Goal: Task Accomplishment & Management: Manage account settings

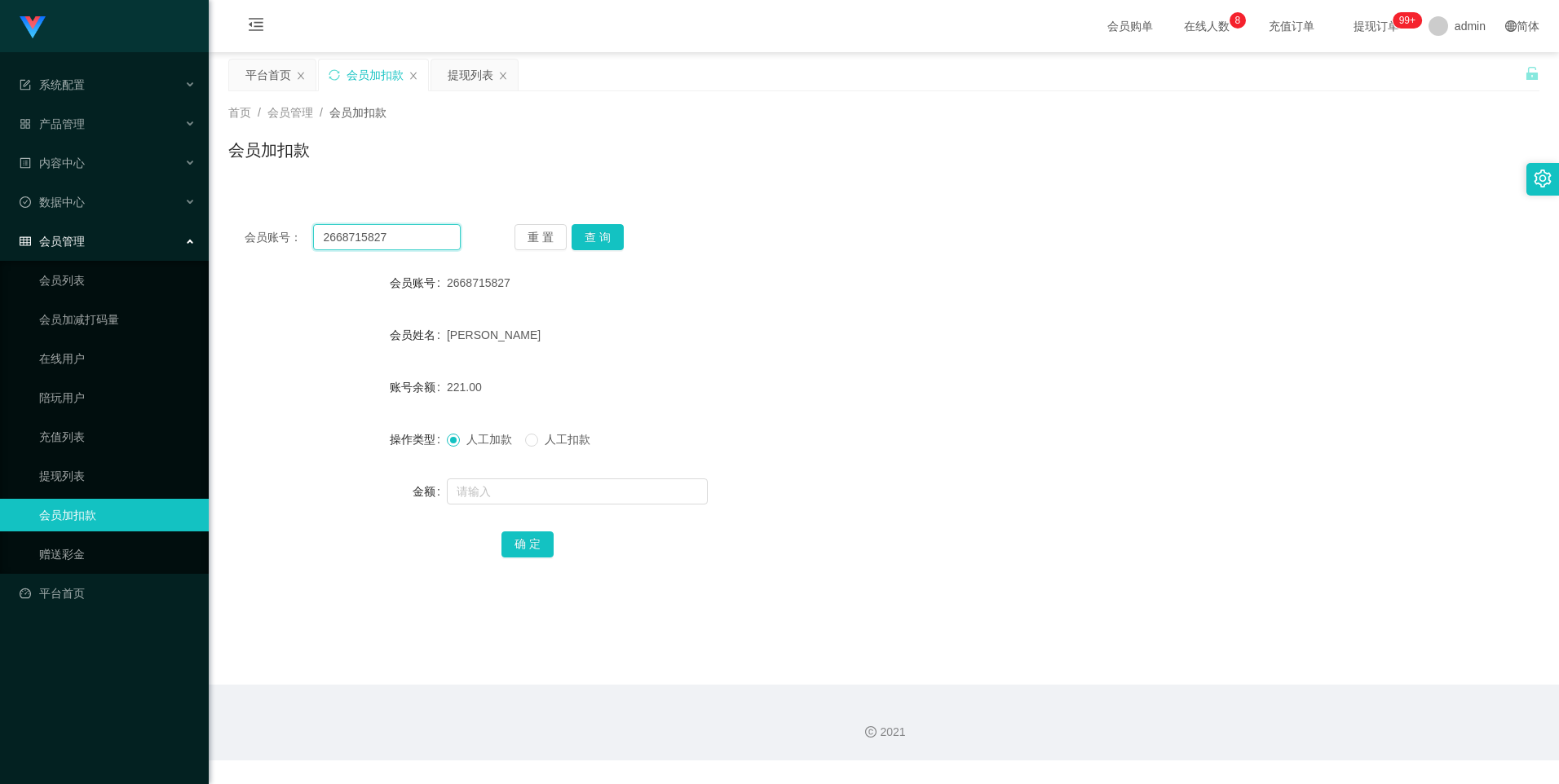
drag, startPoint x: 407, startPoint y: 236, endPoint x: 311, endPoint y: 236, distance: 96.0
click at [311, 236] on div "会员账号： 2668715827" at bounding box center [352, 237] width 216 height 26
paste input "88023714"
type input "88023714"
click at [484, 487] on input "text" at bounding box center [578, 491] width 261 height 26
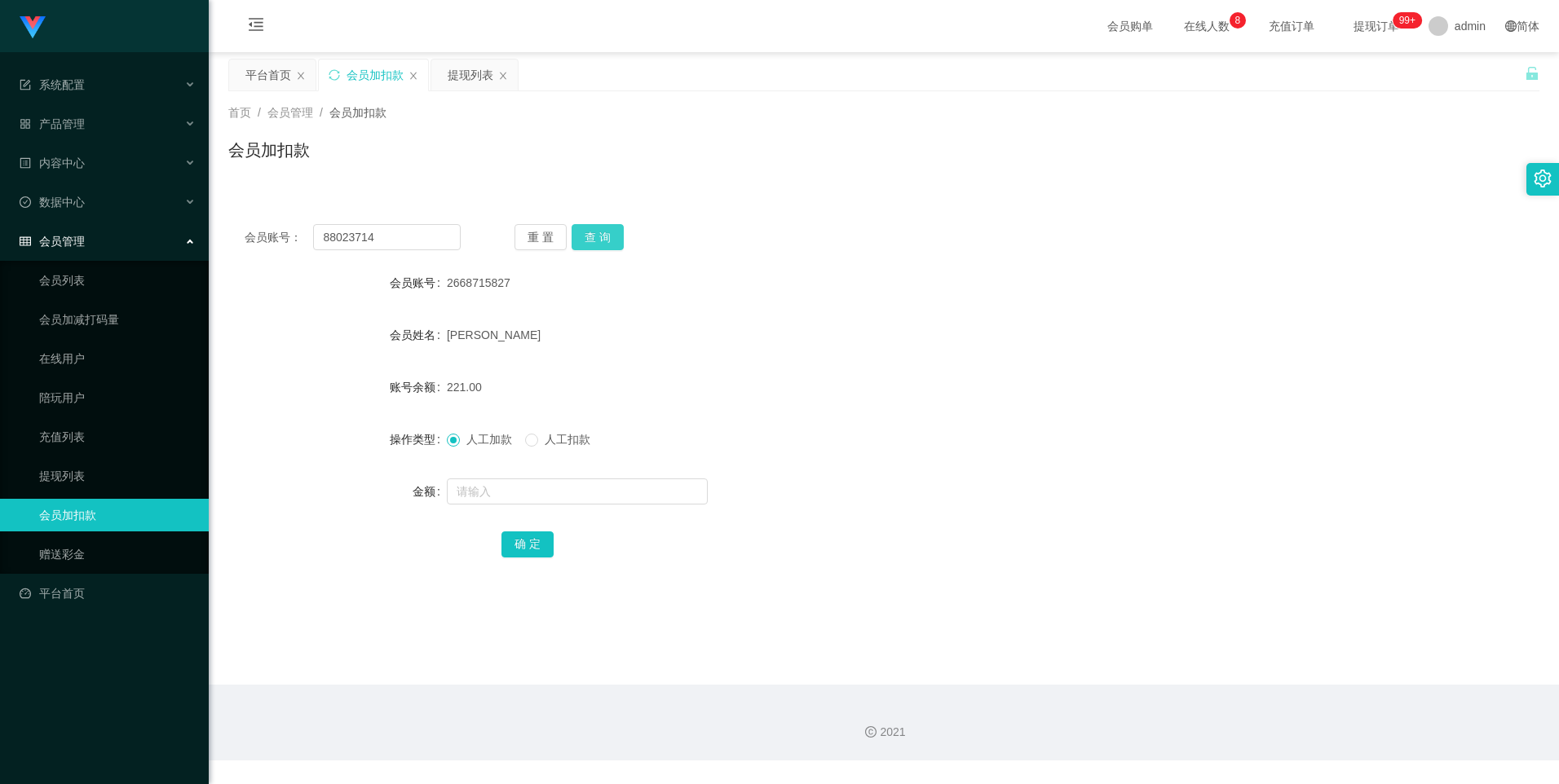
click at [598, 230] on button "查 询" at bounding box center [597, 237] width 52 height 26
click at [508, 492] on input "text" at bounding box center [578, 491] width 261 height 26
type input "8"
click at [513, 549] on button "确 定" at bounding box center [527, 544] width 52 height 26
drag, startPoint x: 406, startPoint y: 236, endPoint x: 273, endPoint y: 242, distance: 133.1
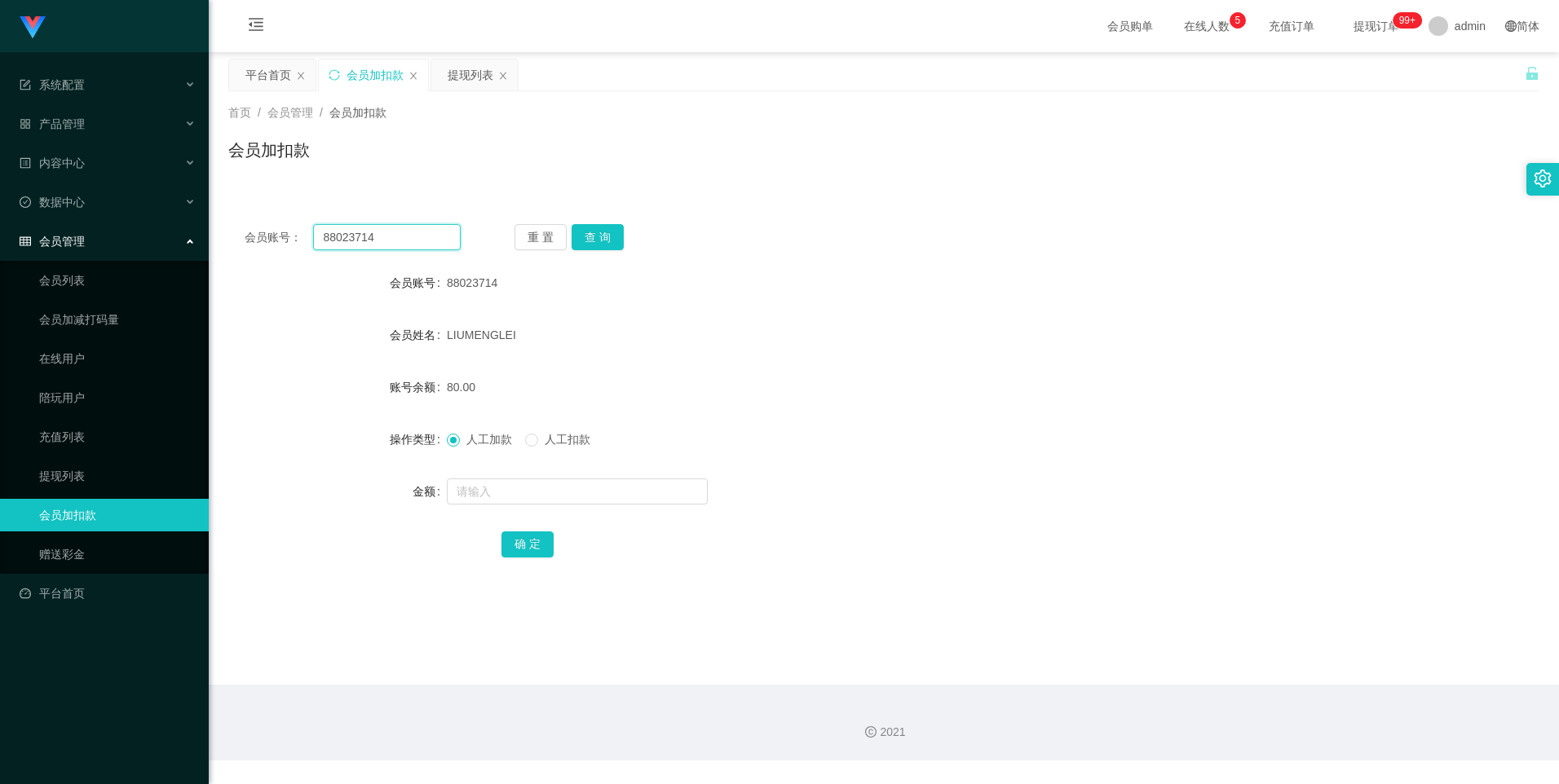
click at [273, 242] on div "会员账号： 88023714" at bounding box center [352, 237] width 216 height 26
paste input "1706291"
type input "81706291"
click at [590, 236] on button "查 询" at bounding box center [597, 237] width 52 height 26
click at [520, 485] on input "text" at bounding box center [578, 491] width 261 height 26
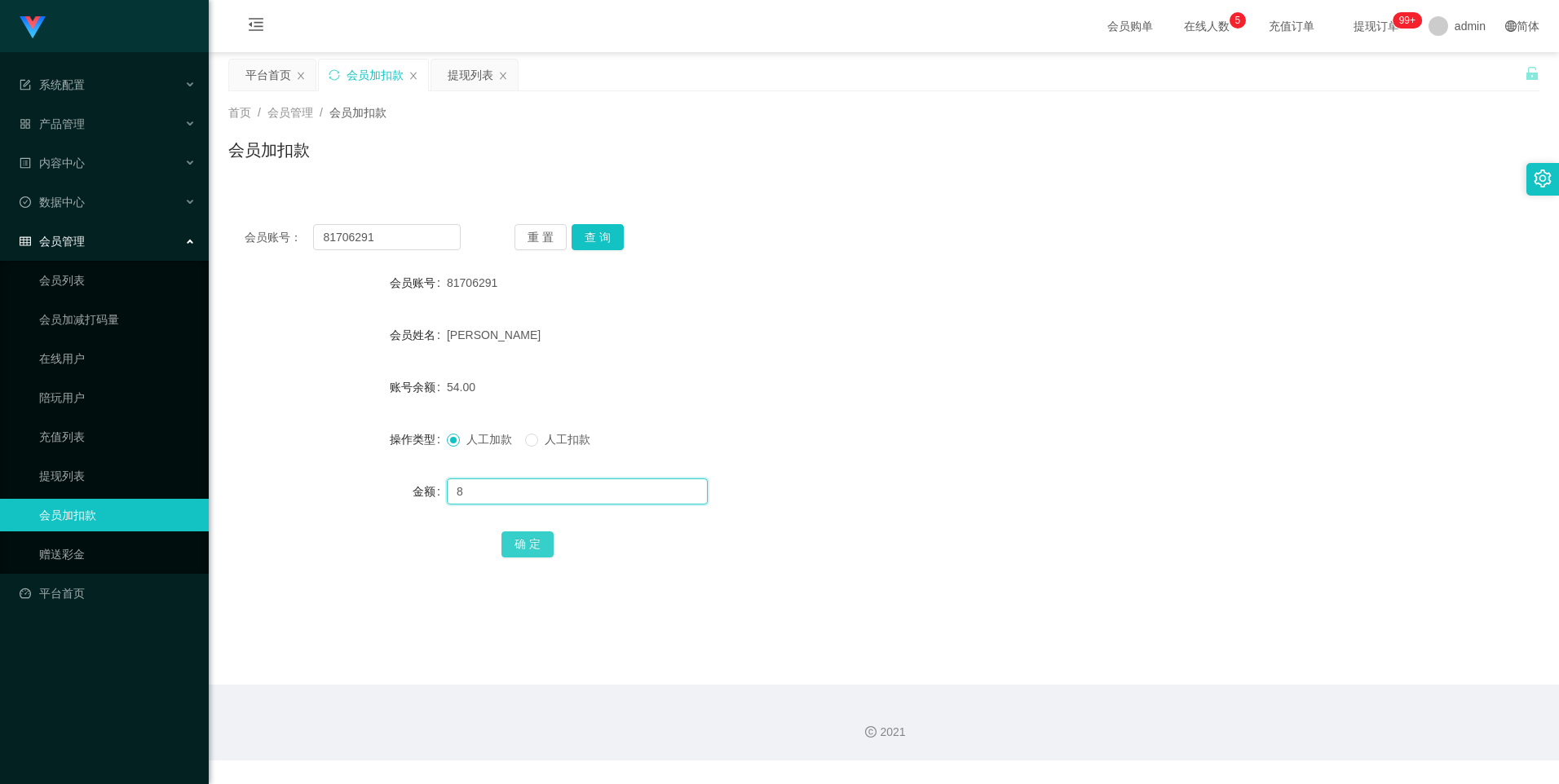
type input "8"
click at [544, 549] on button "确 定" at bounding box center [527, 544] width 52 height 26
drag, startPoint x: 400, startPoint y: 240, endPoint x: 275, endPoint y: 239, distance: 125.0
click at [274, 238] on div "会员账号： 81706291" at bounding box center [352, 237] width 216 height 26
paste input "2668715827"
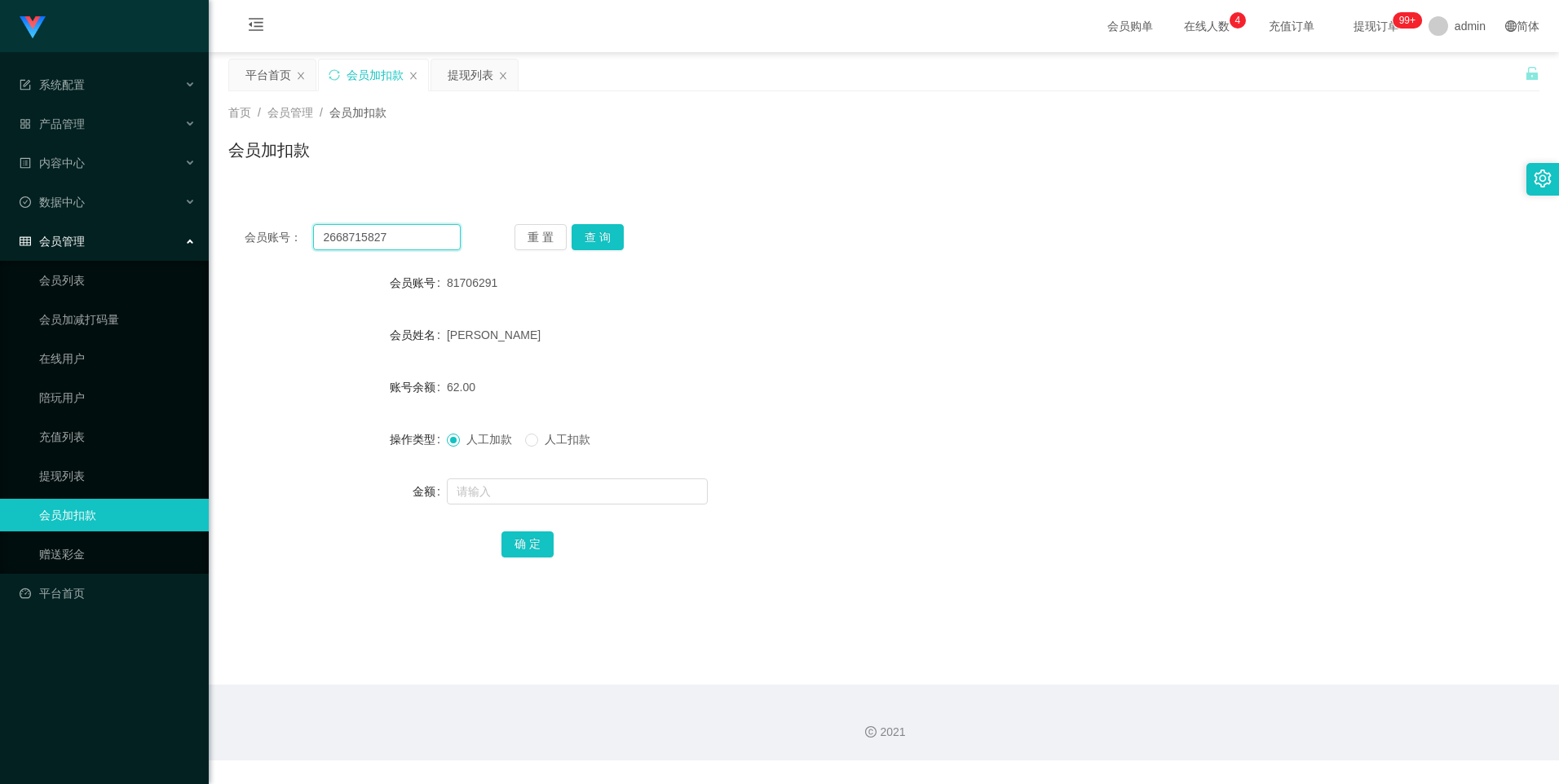
type input "2668715827"
click at [623, 231] on div "重 置 查 询" at bounding box center [622, 237] width 216 height 26
click at [604, 232] on button "查 询" at bounding box center [597, 237] width 52 height 26
click at [515, 498] on input "text" at bounding box center [578, 491] width 261 height 26
type input "8"
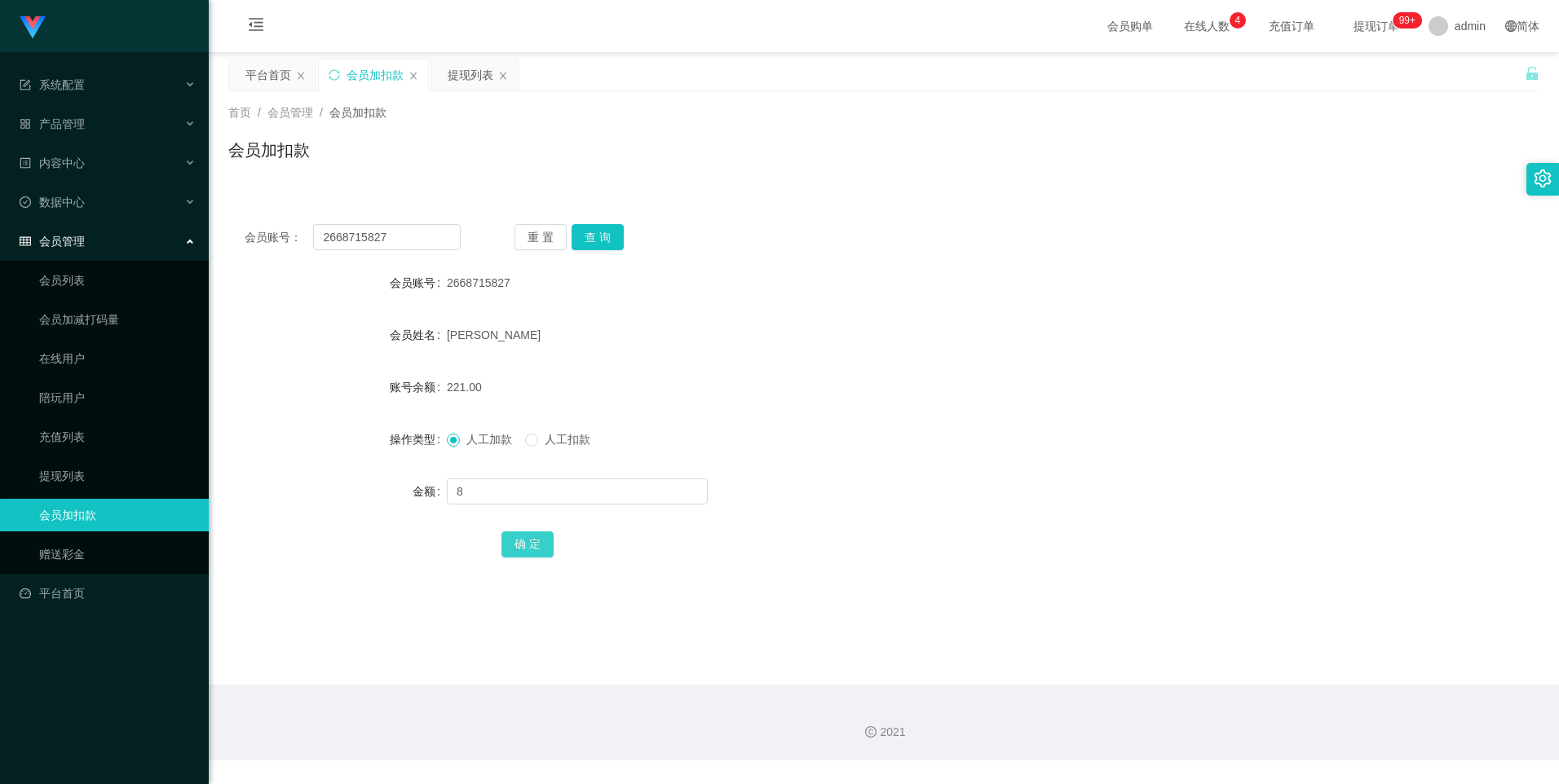
click at [523, 540] on button "确 定" at bounding box center [527, 544] width 52 height 26
drag, startPoint x: 409, startPoint y: 239, endPoint x: 188, endPoint y: 239, distance: 221.0
click at [188, 239] on section "系统配置 产品管理 内容中心 数据中心 会员管理 会员列表 会员加减打码量 在线用户 陪玩用户 充值列表 提现列表 会员加扣款 赠送彩金 平台首页 保存配置 …" at bounding box center [780, 380] width 1559 height 760
paste input "81706291"
type input "81706291"
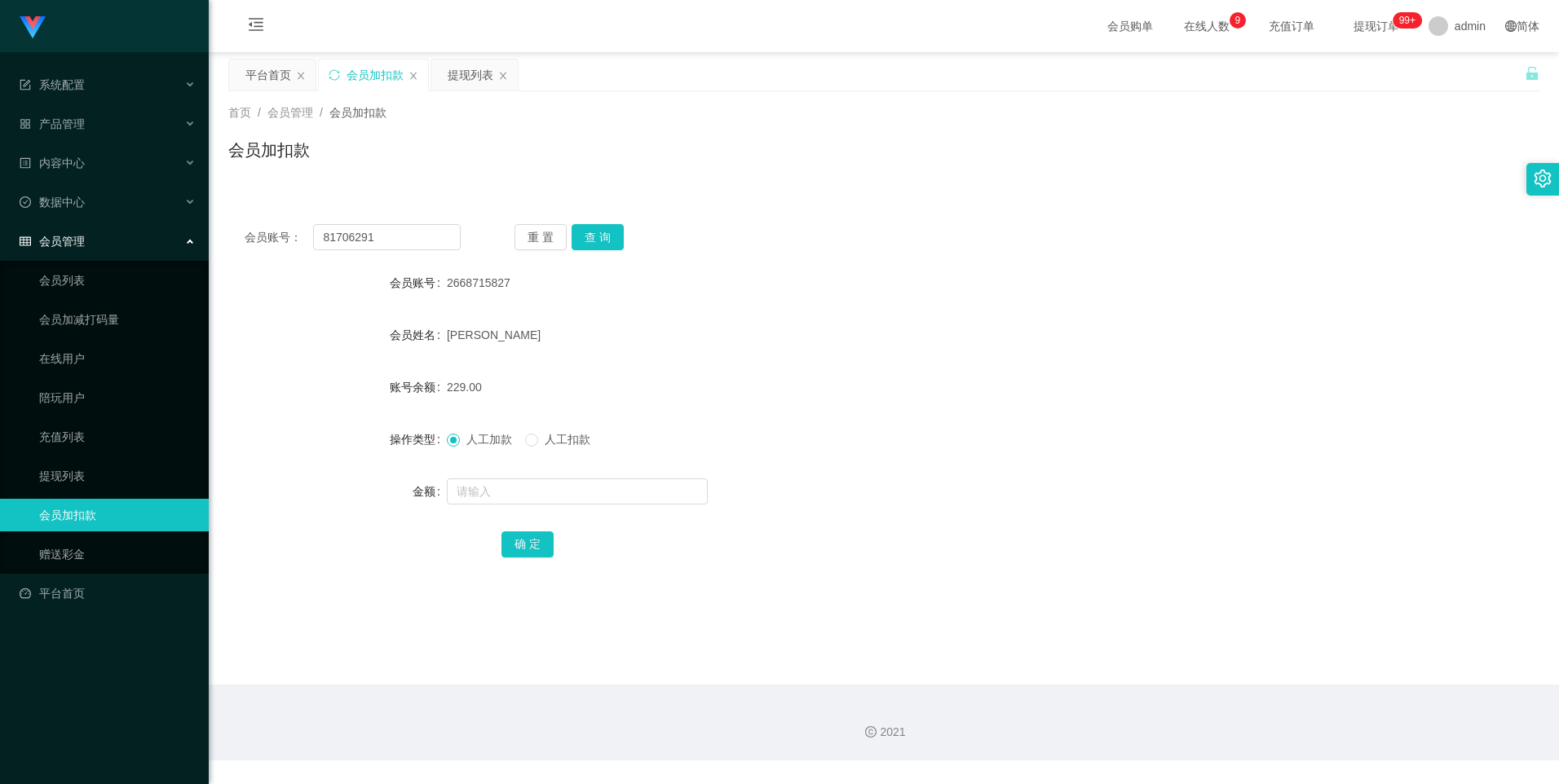
click at [630, 235] on div "重 置 查 询" at bounding box center [622, 237] width 216 height 26
click at [601, 236] on button "查 询" at bounding box center [597, 237] width 52 height 26
click at [521, 489] on input "text" at bounding box center [578, 491] width 261 height 26
type input "8"
click at [533, 547] on button "确 定" at bounding box center [527, 544] width 52 height 26
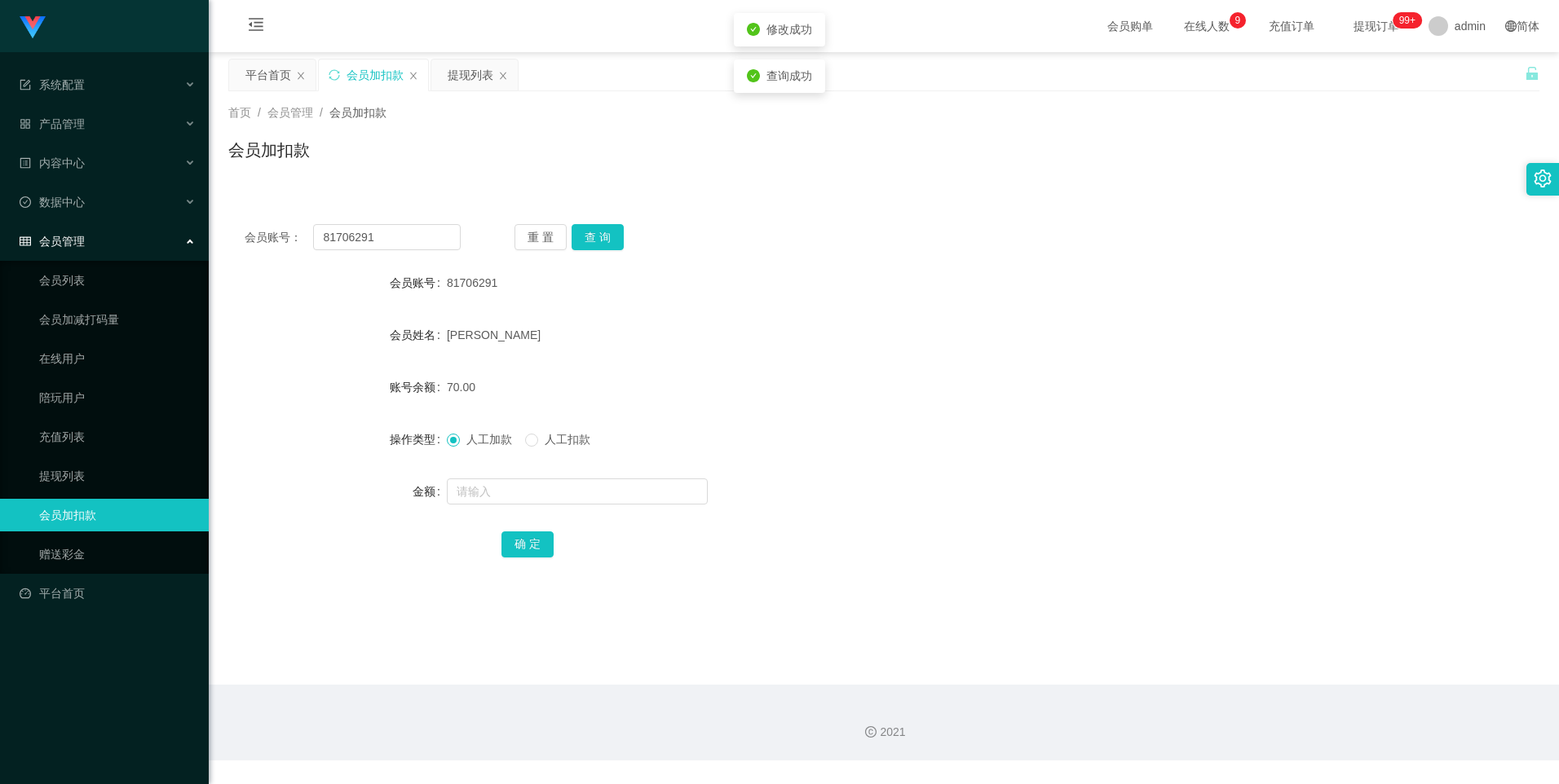
drag, startPoint x: 1078, startPoint y: 297, endPoint x: 1456, endPoint y: 95, distance: 428.6
click at [1079, 297] on div "81706291" at bounding box center [829, 283] width 765 height 33
drag, startPoint x: 386, startPoint y: 236, endPoint x: 274, endPoint y: 231, distance: 112.1
click at [274, 231] on div "会员账号： 81706291" at bounding box center [352, 237] width 216 height 26
paste input "2668715827"
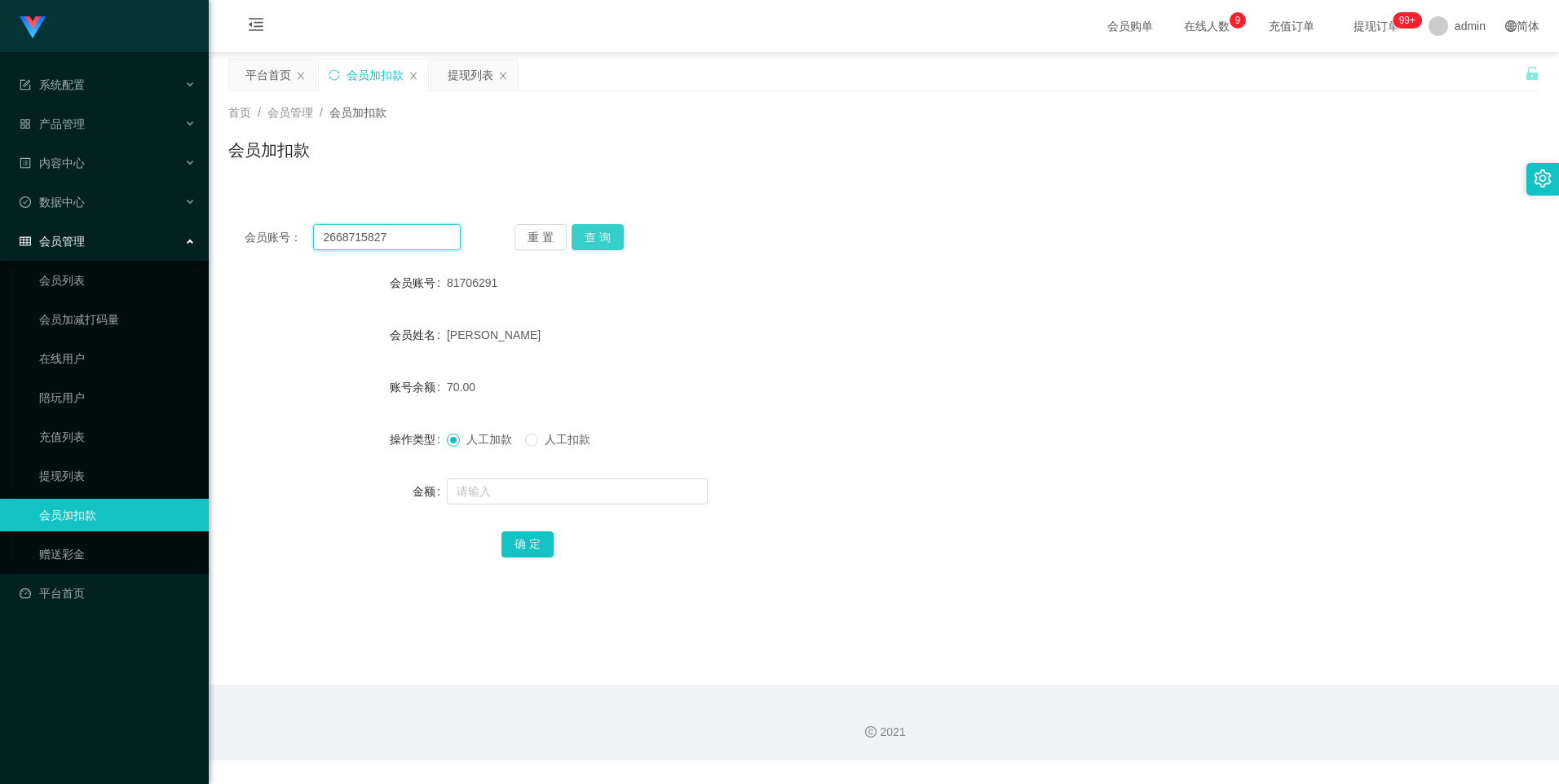
type input "2668715827"
click at [612, 233] on button "查 询" at bounding box center [597, 237] width 52 height 26
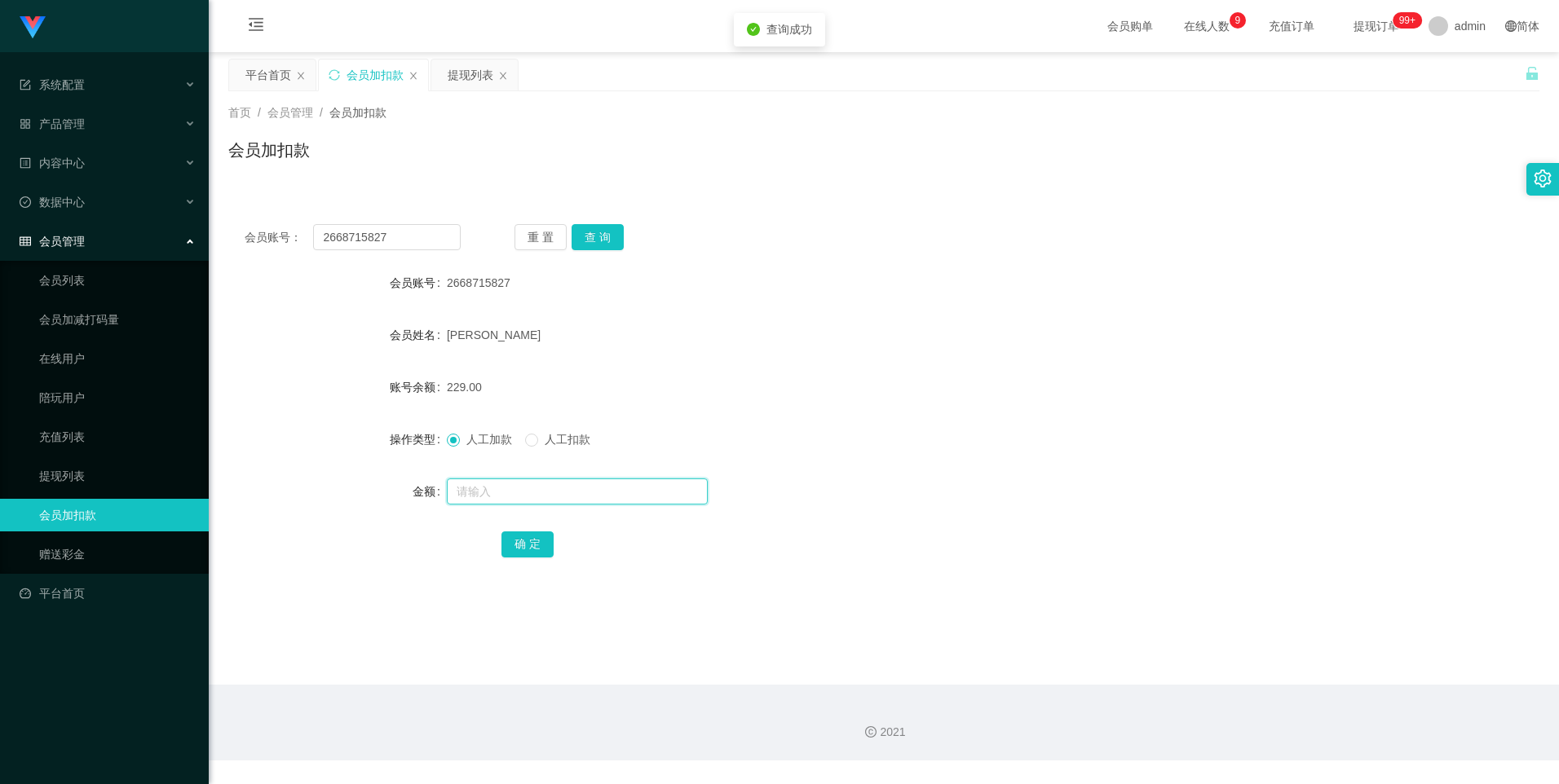
click at [510, 490] on input "text" at bounding box center [578, 491] width 261 height 26
type input "8"
click at [529, 539] on button "确 定" at bounding box center [527, 544] width 52 height 26
drag, startPoint x: 399, startPoint y: 236, endPoint x: 310, endPoint y: 234, distance: 89.0
click at [310, 234] on div "会员账号： 2668715827" at bounding box center [352, 237] width 216 height 26
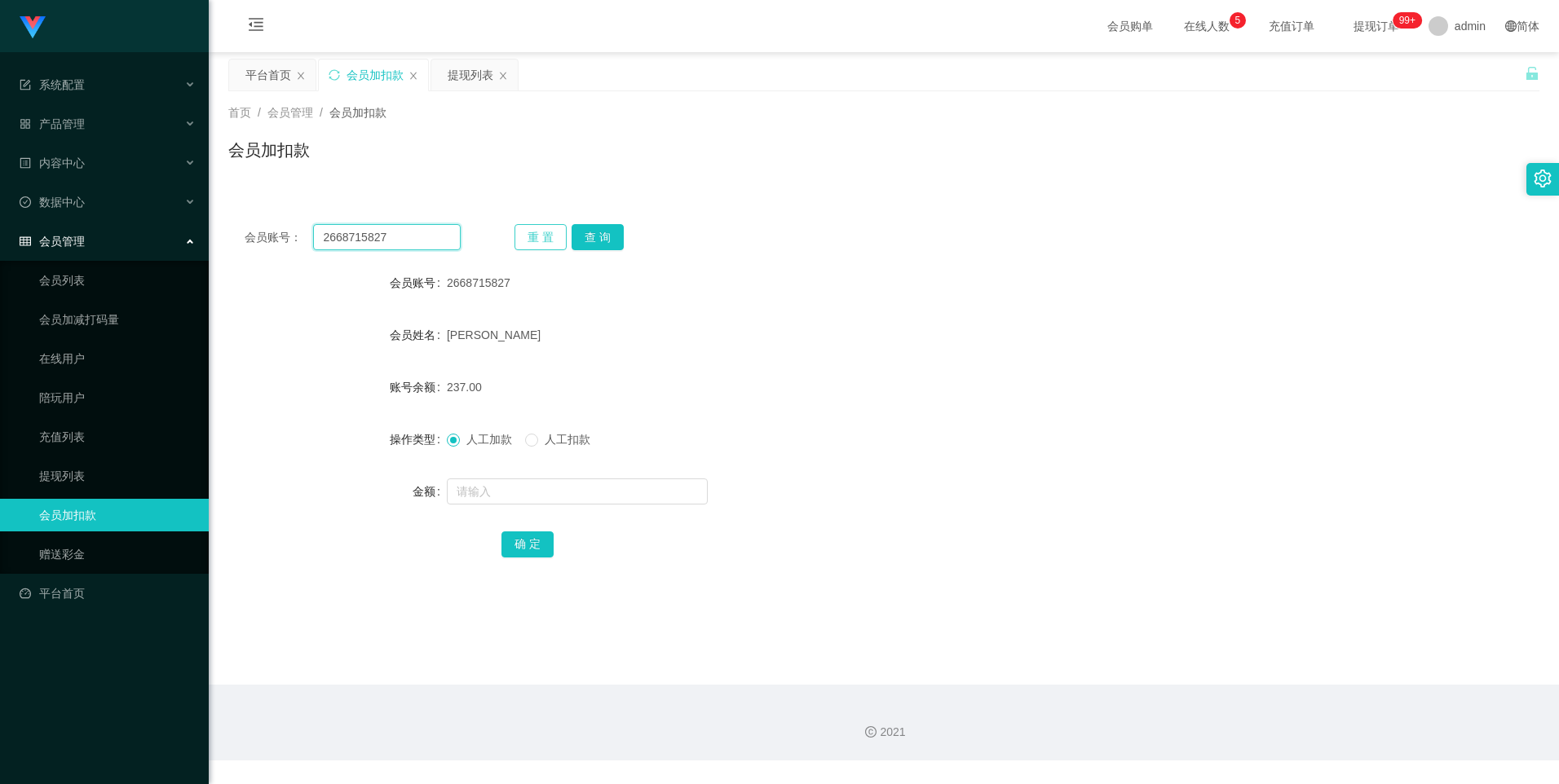
paste input "88023714"
type input "88023714"
click at [591, 239] on button "查 询" at bounding box center [597, 237] width 52 height 26
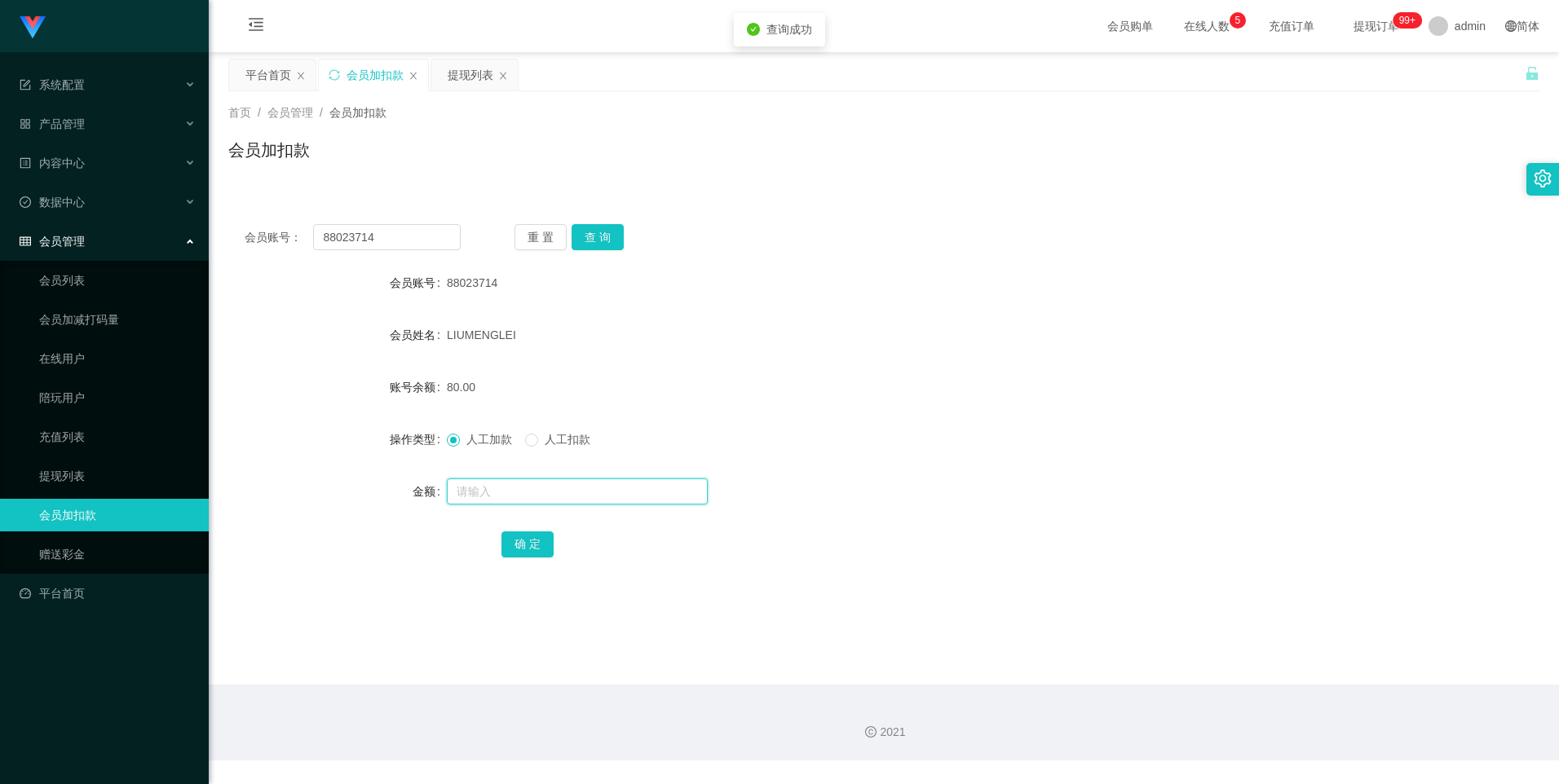
click at [532, 486] on input "text" at bounding box center [578, 491] width 261 height 26
type input "8"
click at [521, 542] on button "确 定" at bounding box center [527, 544] width 52 height 26
drag, startPoint x: 403, startPoint y: 233, endPoint x: 240, endPoint y: 241, distance: 163.2
click at [240, 241] on div "会员账号： 88023714 重 置 查 询" at bounding box center [884, 237] width 1311 height 26
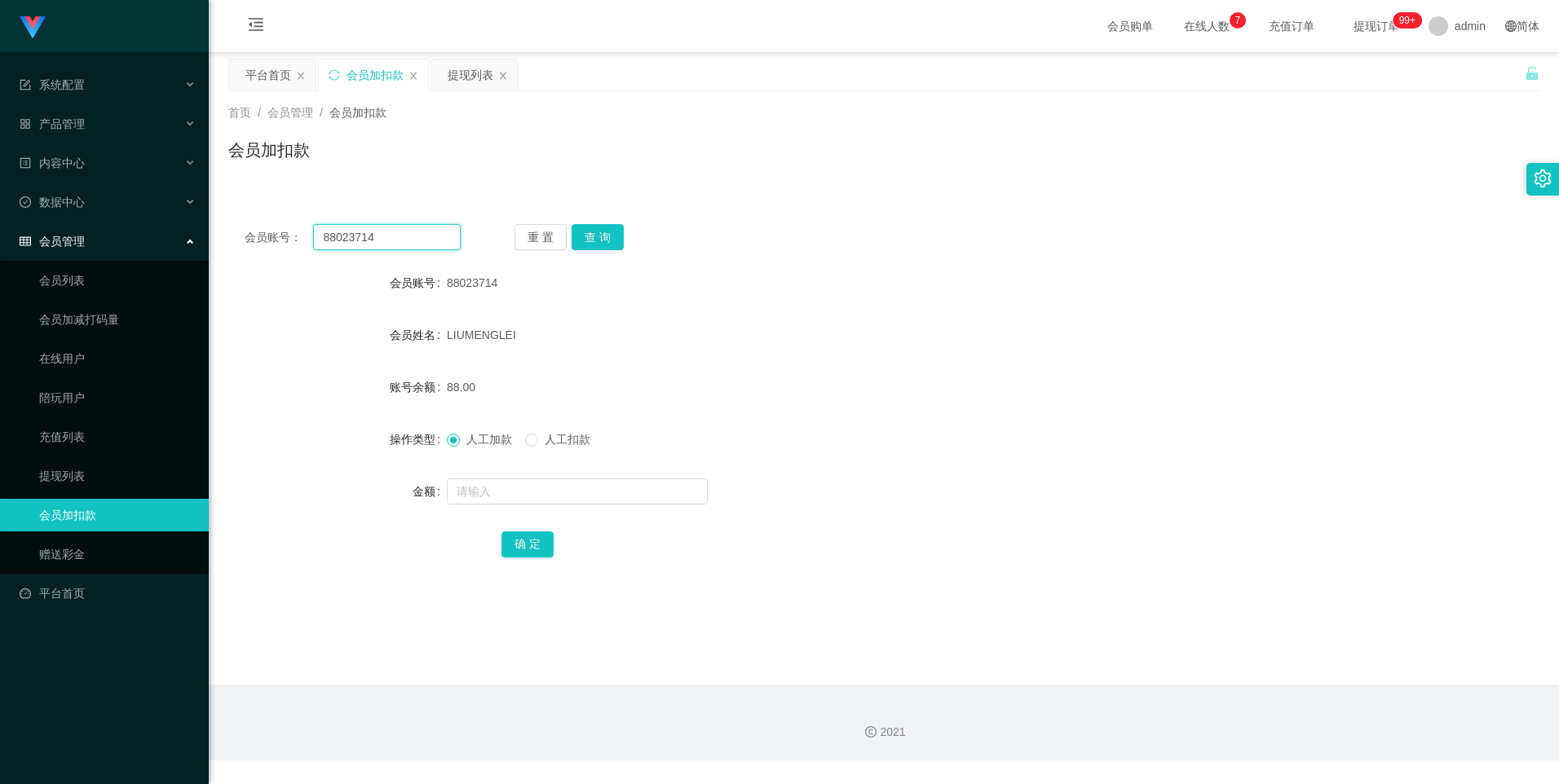
paste input "1706291"
type input "81706291"
click at [588, 231] on button "查 询" at bounding box center [597, 237] width 52 height 26
click at [499, 494] on input "text" at bounding box center [578, 491] width 261 height 26
type input "8"
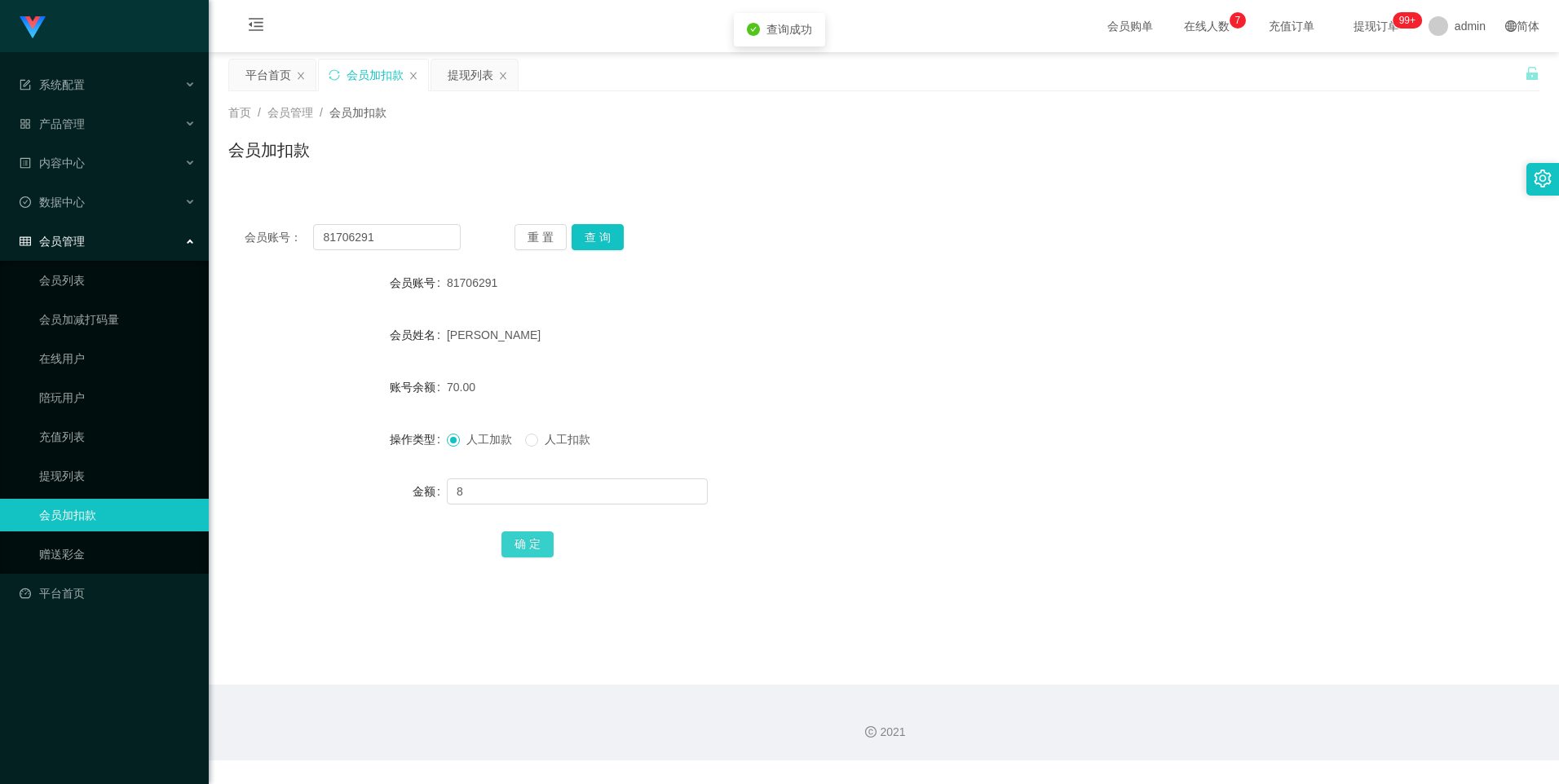
click at [542, 544] on button "确 定" at bounding box center [527, 544] width 52 height 26
drag, startPoint x: 384, startPoint y: 237, endPoint x: 254, endPoint y: 231, distance: 130.1
click at [254, 231] on div "会员账号： 81706291" at bounding box center [352, 237] width 216 height 26
paste input "8023714"
type input "88023714"
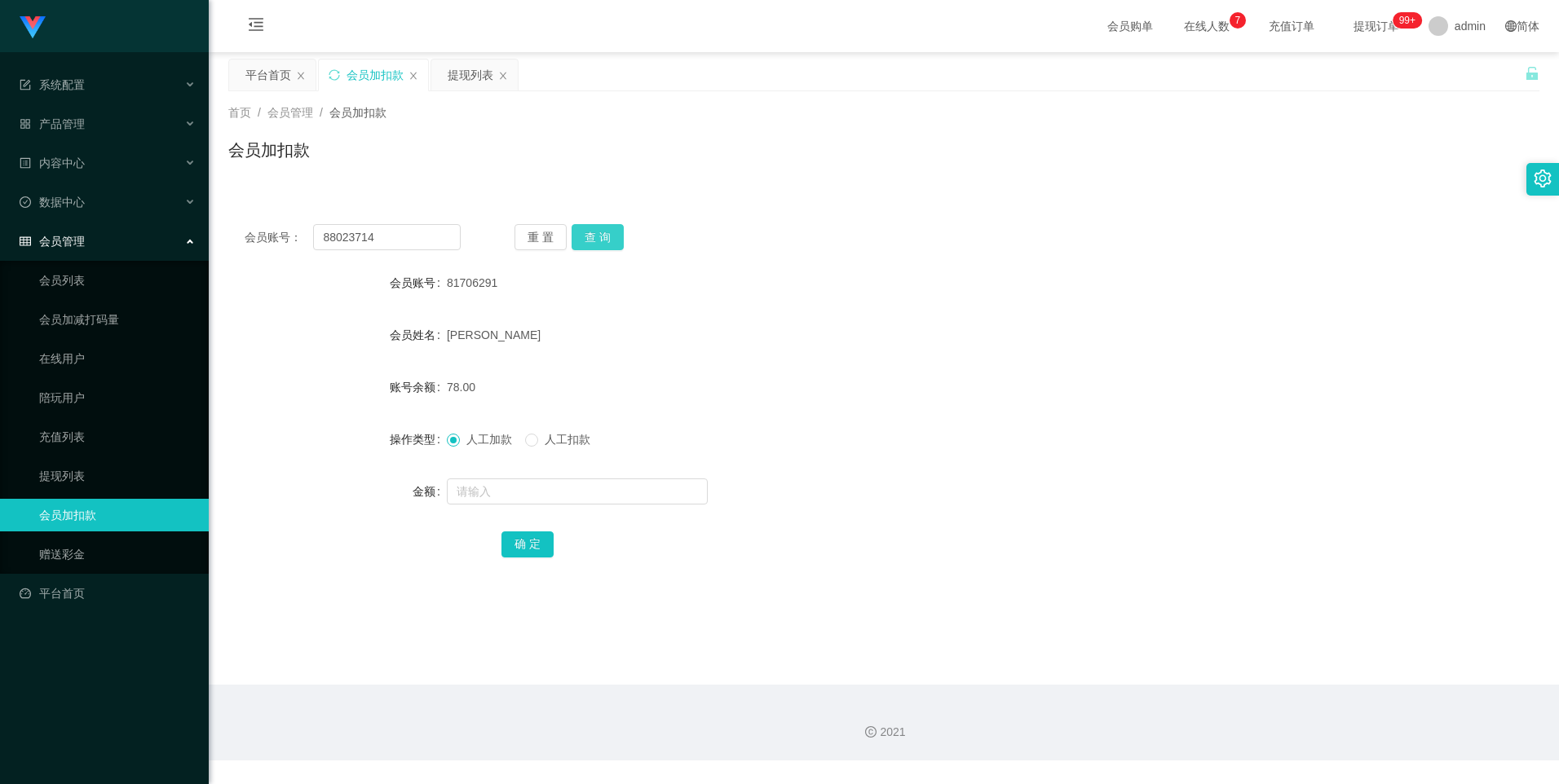
click at [600, 235] on button "查 询" at bounding box center [597, 237] width 52 height 26
click at [486, 487] on input "text" at bounding box center [578, 491] width 261 height 26
type input "8"
click at [536, 548] on button "确 定" at bounding box center [527, 544] width 52 height 26
drag, startPoint x: 379, startPoint y: 234, endPoint x: 259, endPoint y: 246, distance: 120.6
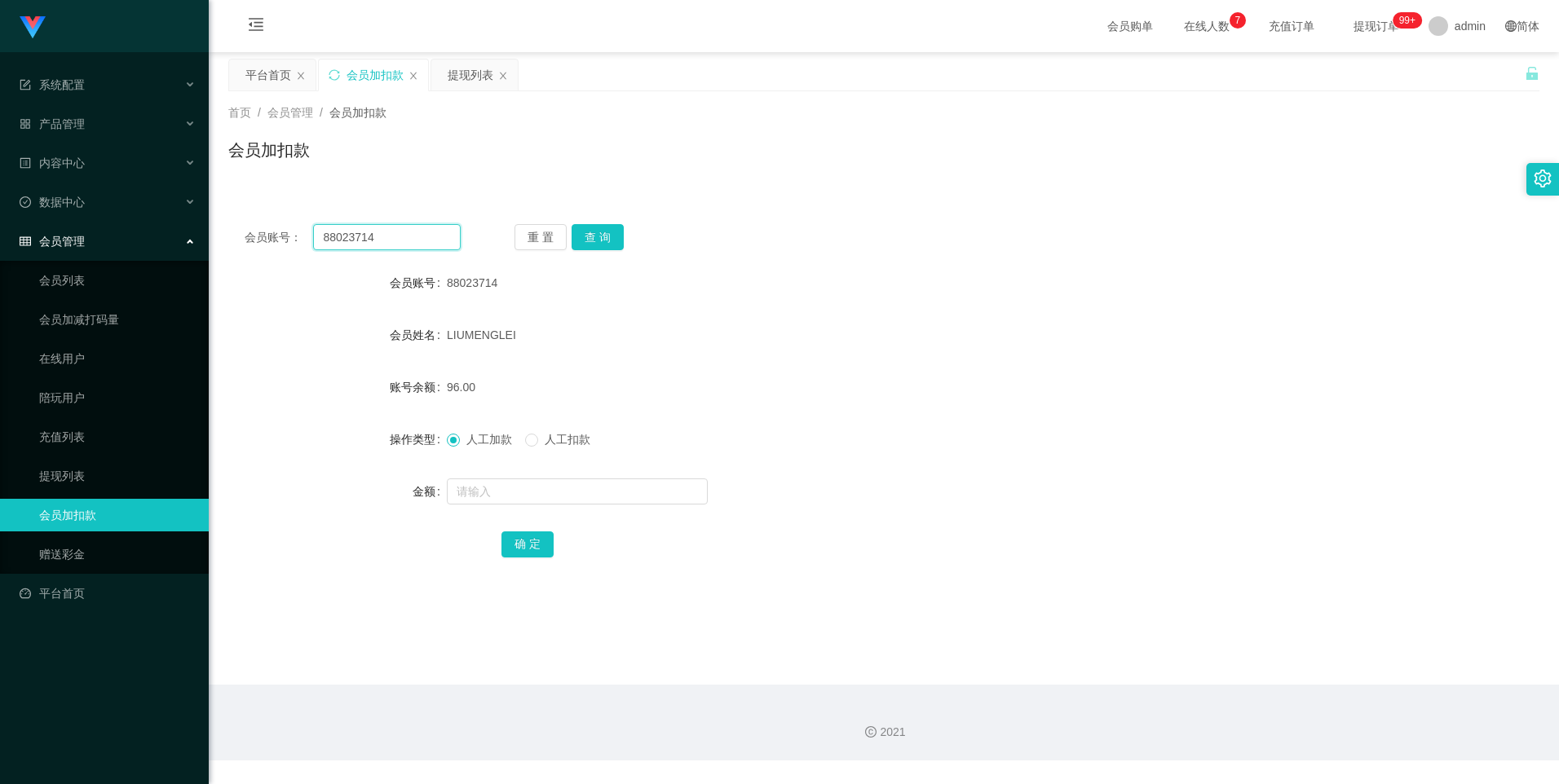
click at [178, 230] on section "系统配置 产品管理 内容中心 数据中心 会员管理 会员列表 会员加减打码量 在线用户 陪玩用户 充值列表 提现列表 会员加扣款 赠送彩金 平台首页 保存配置 …" at bounding box center [780, 380] width 1559 height 760
paste input "2668715827"
type input "2668715827"
click at [599, 241] on button "查 询" at bounding box center [597, 237] width 52 height 26
click at [533, 496] on input "text" at bounding box center [578, 491] width 261 height 26
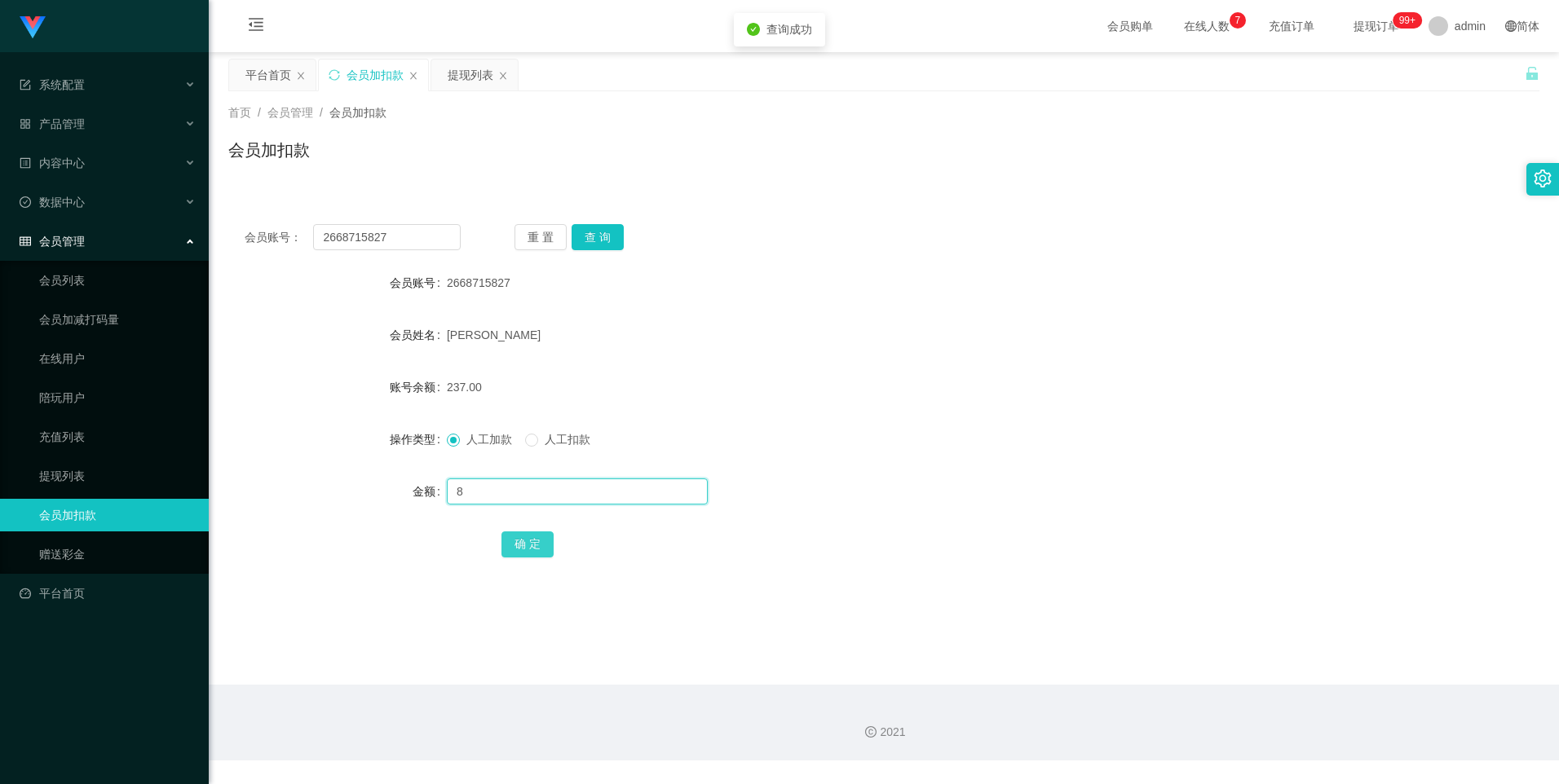
type input "8"
click at [534, 540] on button "确 定" at bounding box center [527, 544] width 52 height 26
drag, startPoint x: 405, startPoint y: 241, endPoint x: 174, endPoint y: 243, distance: 231.0
click at [174, 243] on section "系统配置 产品管理 内容中心 数据中心 会员管理 会员列表 会员加减打码量 在线用户 陪玩用户 充值列表 提现列表 会员加扣款 赠送彩金 平台首页 保存配置 …" at bounding box center [780, 380] width 1559 height 760
paste input "88023714"
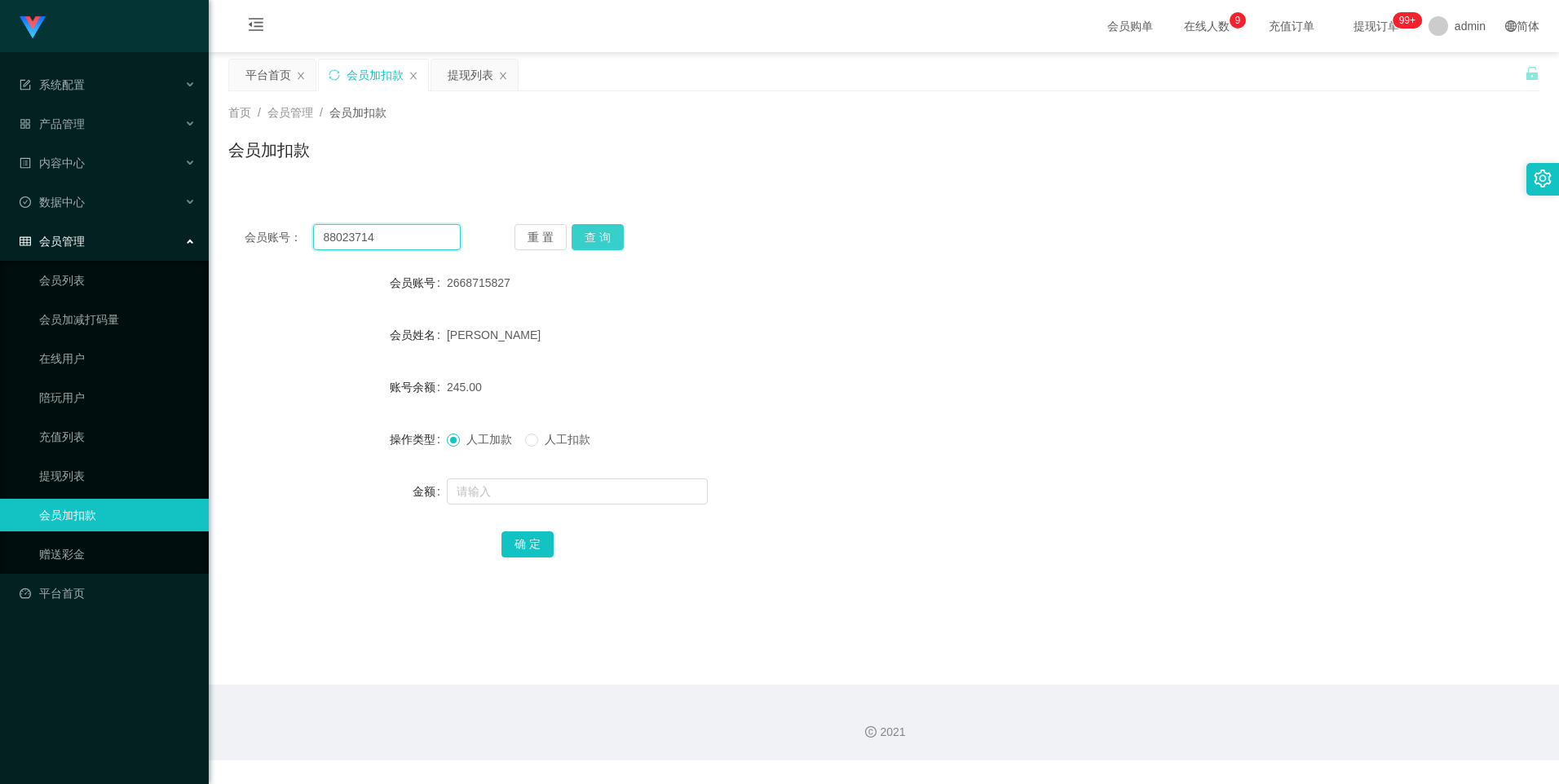
type input "88023714"
click at [585, 237] on button "查 询" at bounding box center [597, 237] width 52 height 26
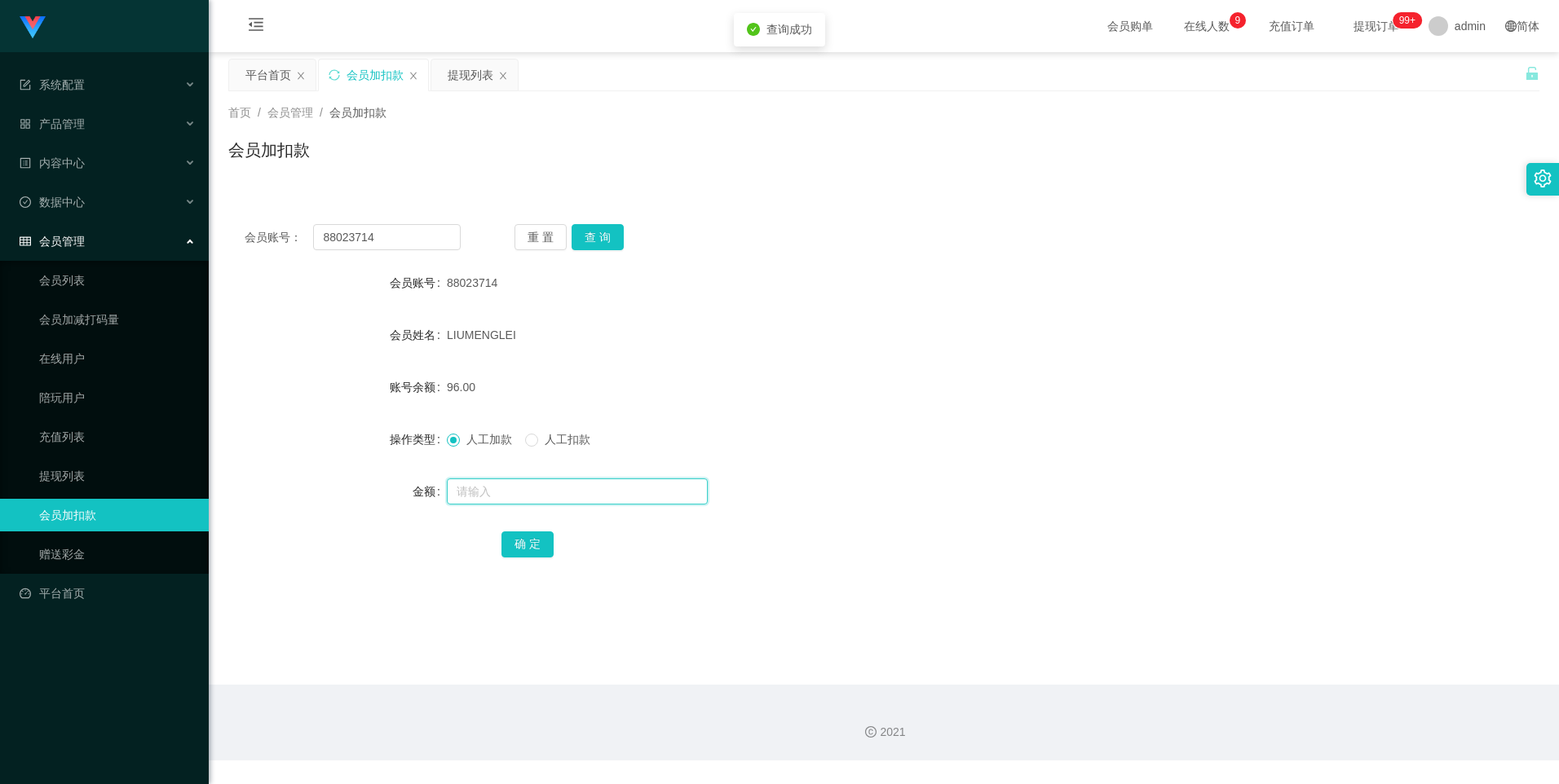
click at [529, 484] on input "text" at bounding box center [578, 491] width 261 height 26
type input "8"
click at [509, 547] on button "确 定" at bounding box center [527, 544] width 52 height 26
drag, startPoint x: 375, startPoint y: 241, endPoint x: 429, endPoint y: 229, distance: 55.3
click at [264, 237] on div "会员账号： 88023714" at bounding box center [352, 237] width 216 height 26
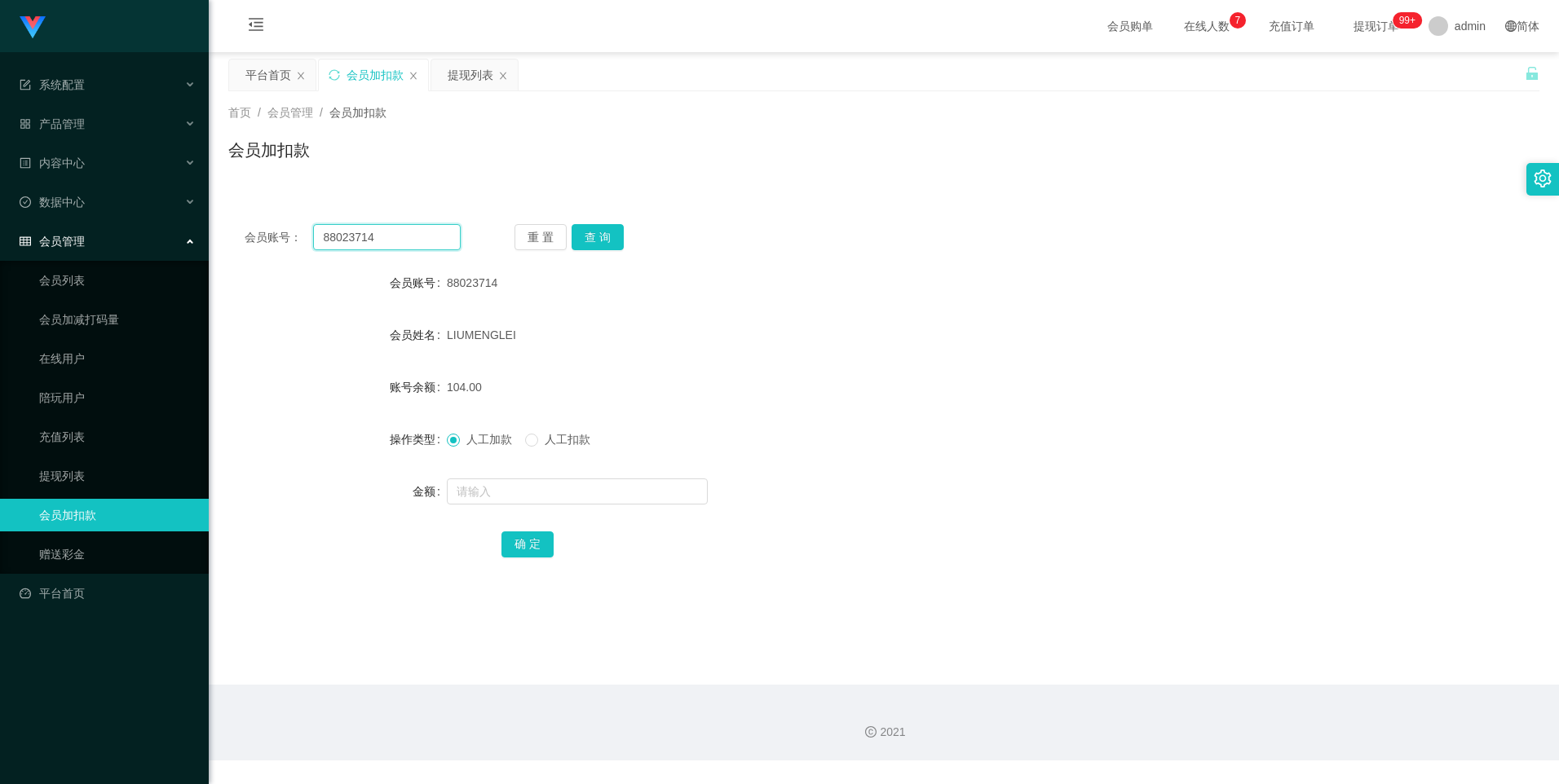
paste input "1706291"
type input "81706291"
click at [595, 241] on button "查 询" at bounding box center [597, 237] width 52 height 26
click at [477, 497] on input "text" at bounding box center [578, 491] width 261 height 26
type input "8"
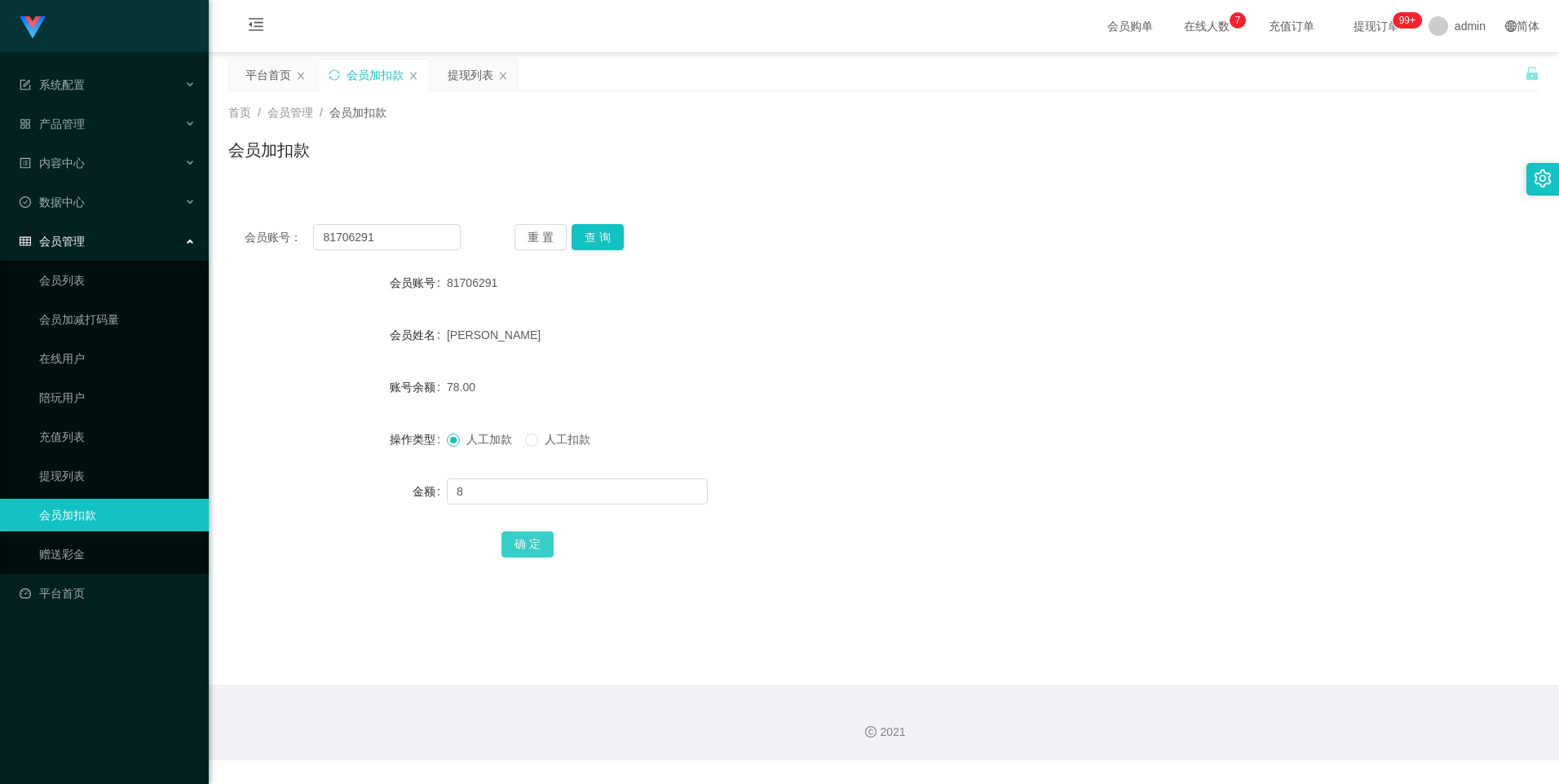
click at [537, 539] on button "确 定" at bounding box center [527, 544] width 52 height 26
click at [594, 236] on button "查 询" at bounding box center [597, 237] width 52 height 26
drag, startPoint x: 397, startPoint y: 244, endPoint x: 268, endPoint y: 238, distance: 129.1
click at [268, 238] on div "会员账号： 81706291" at bounding box center [352, 237] width 216 height 26
paste input "2668715827"
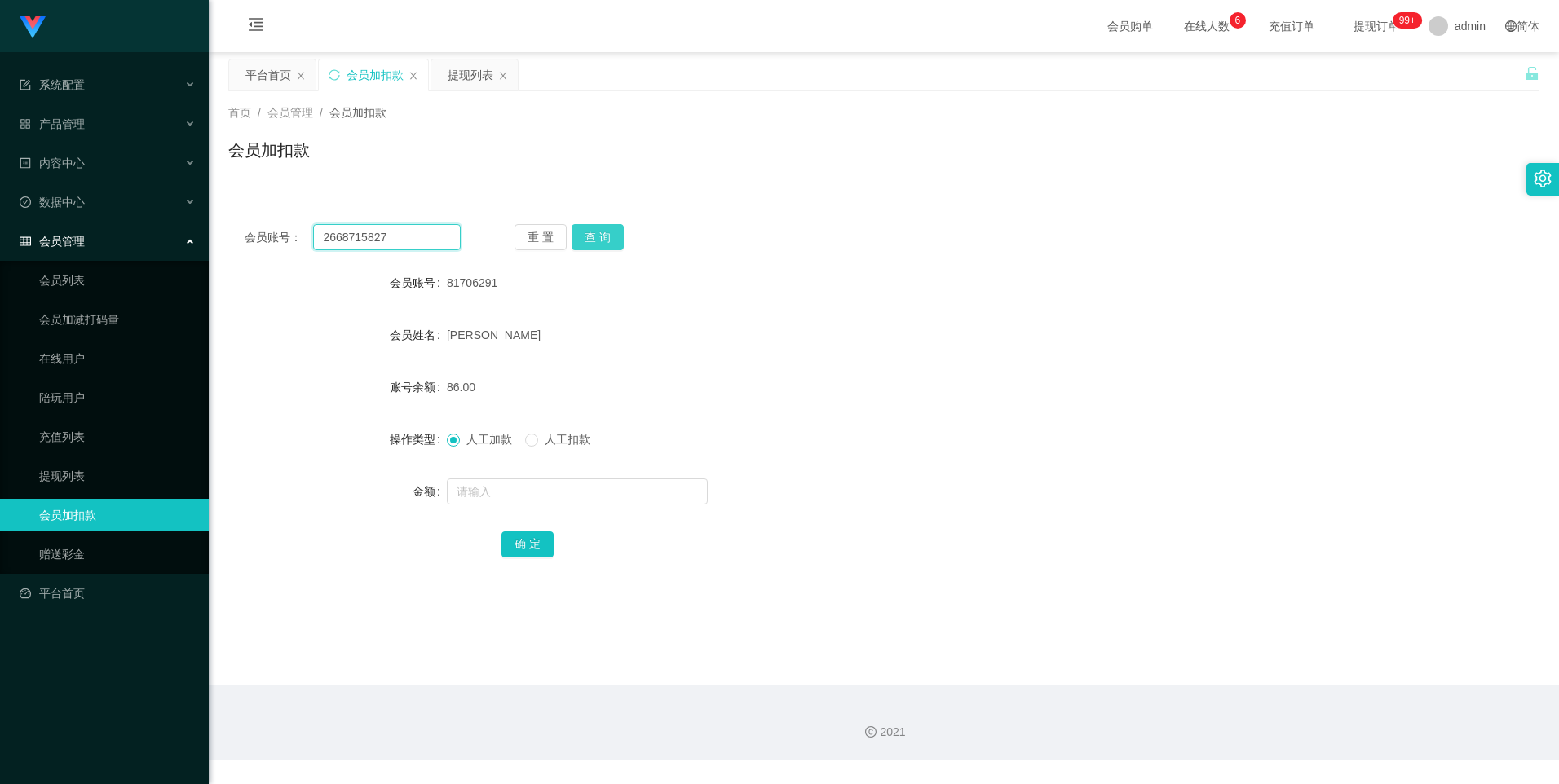
type input "2668715827"
click at [593, 233] on button "查 询" at bounding box center [597, 237] width 52 height 26
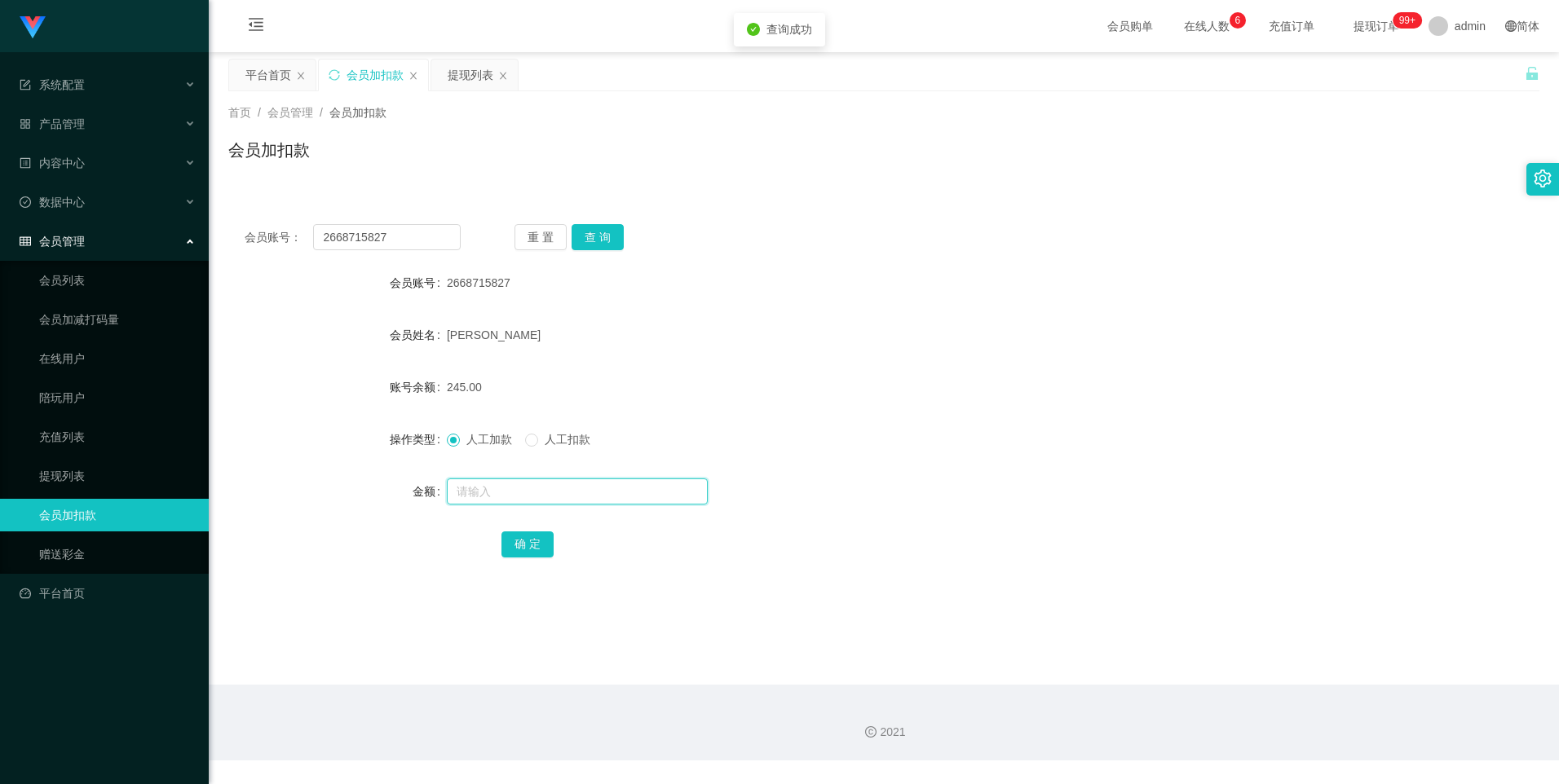
click at [509, 490] on input "text" at bounding box center [578, 491] width 261 height 26
type input "8"
click at [522, 537] on button "确 定" at bounding box center [527, 544] width 52 height 26
click at [479, 491] on input "text" at bounding box center [578, 491] width 261 height 26
type input "8"
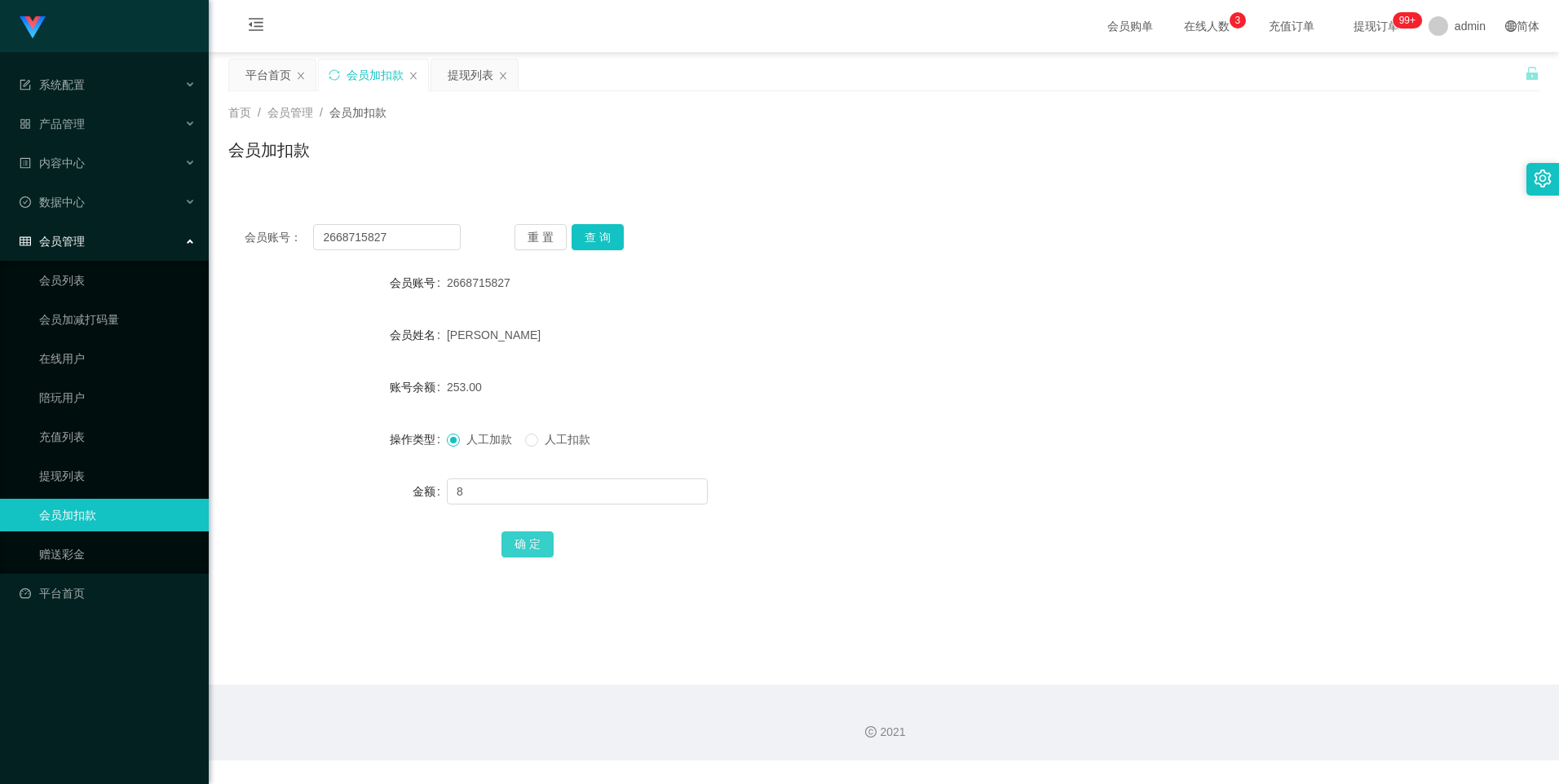
click at [515, 552] on button "确 定" at bounding box center [527, 544] width 52 height 26
drag, startPoint x: 403, startPoint y: 237, endPoint x: 265, endPoint y: 243, distance: 138.1
click at [265, 243] on div "会员账号： 2668715827" at bounding box center [352, 237] width 216 height 26
drag, startPoint x: 399, startPoint y: 235, endPoint x: 353, endPoint y: 235, distance: 46.0
click at [267, 236] on div "会员账号： 2668715827" at bounding box center [352, 237] width 216 height 26
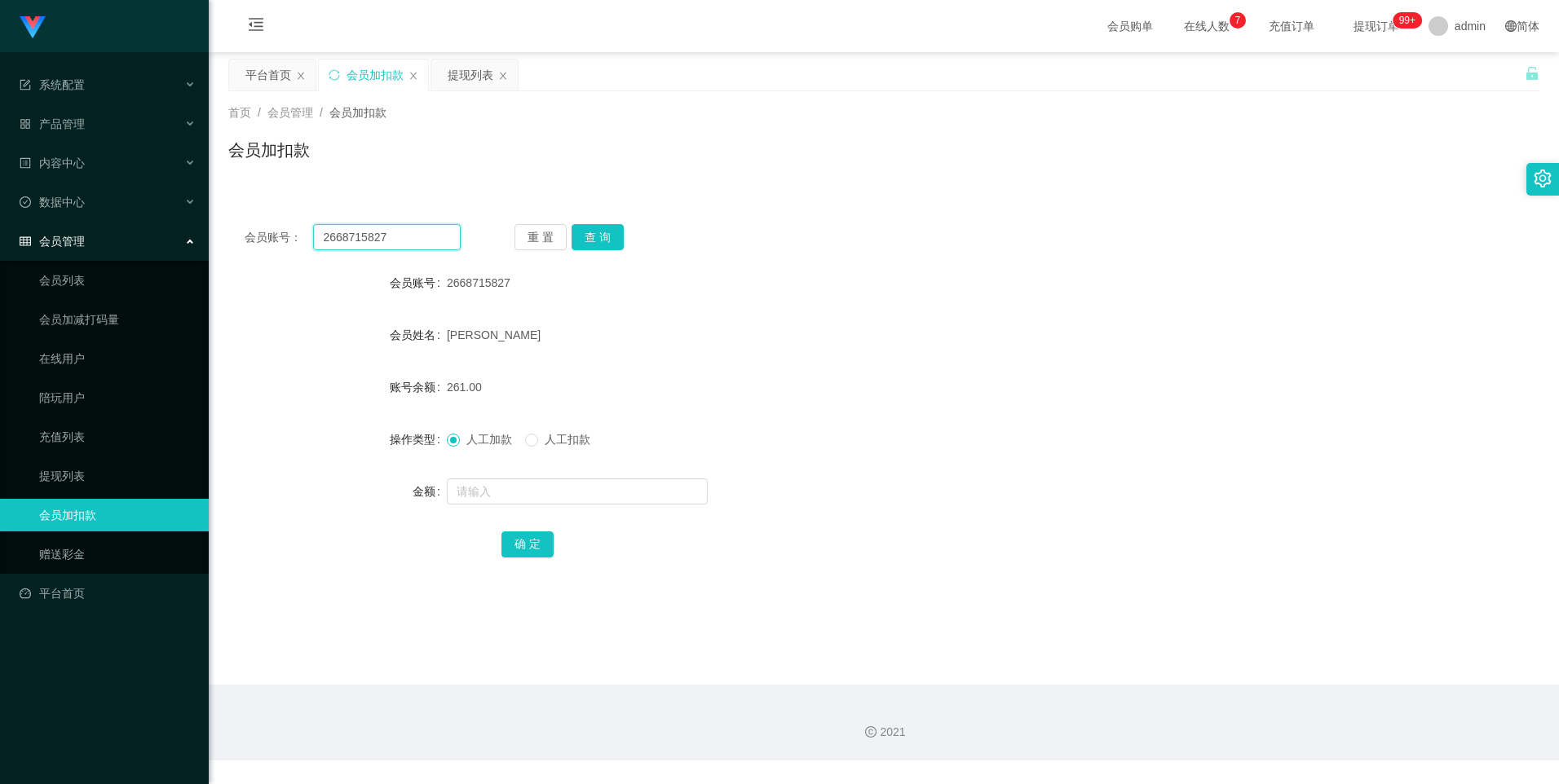
paste input "81706291"
type input "81706291"
click at [594, 236] on button "查 询" at bounding box center [597, 237] width 52 height 26
click at [488, 487] on input "text" at bounding box center [578, 491] width 261 height 26
type input "8"
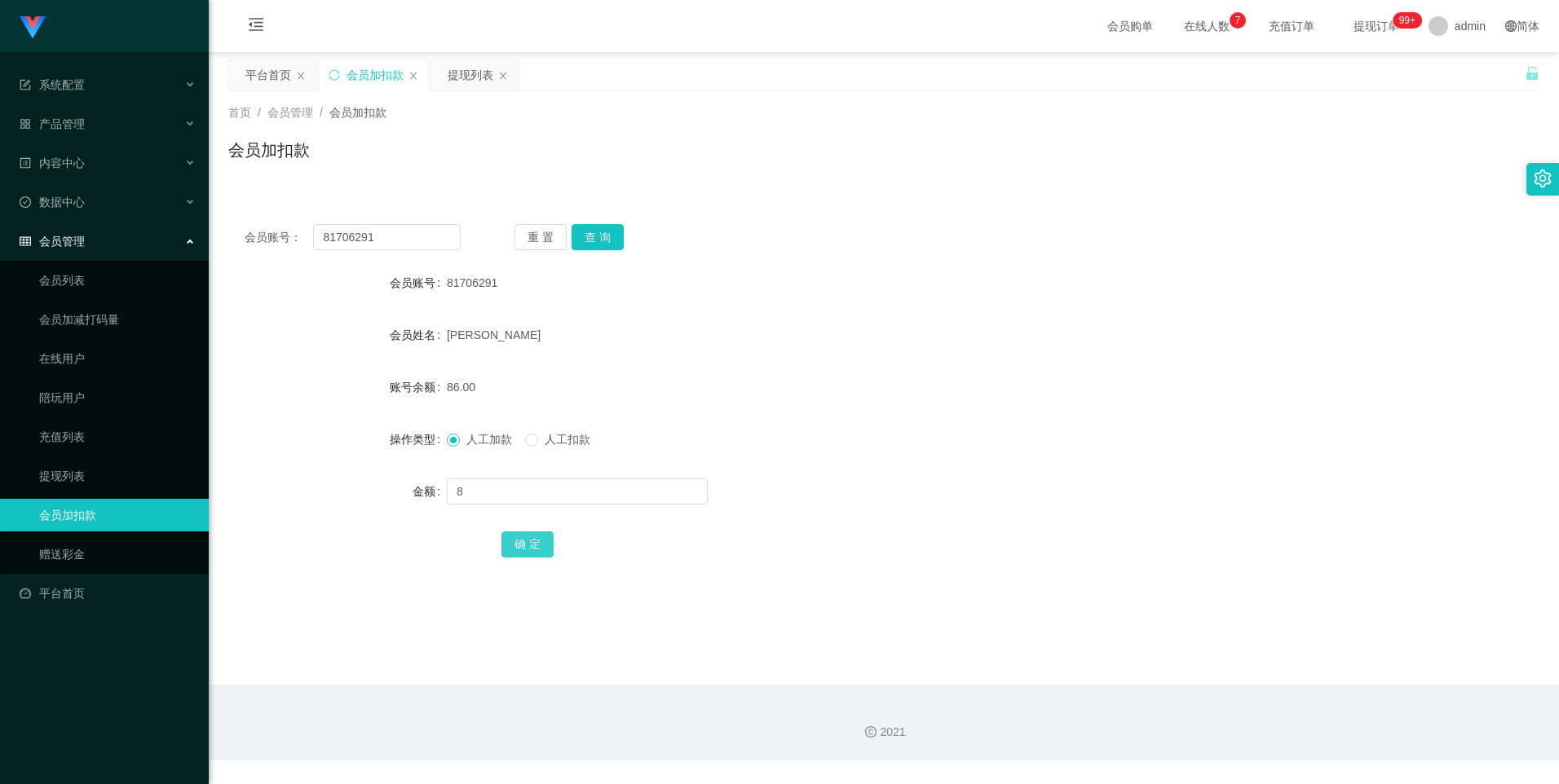
click at [546, 543] on button "确 定" at bounding box center [527, 544] width 52 height 26
drag, startPoint x: 392, startPoint y: 241, endPoint x: 274, endPoint y: 239, distance: 118.0
click at [274, 239] on div "会员账号： 81706291" at bounding box center [352, 237] width 216 height 26
paste input "8023714"
type input "88023714"
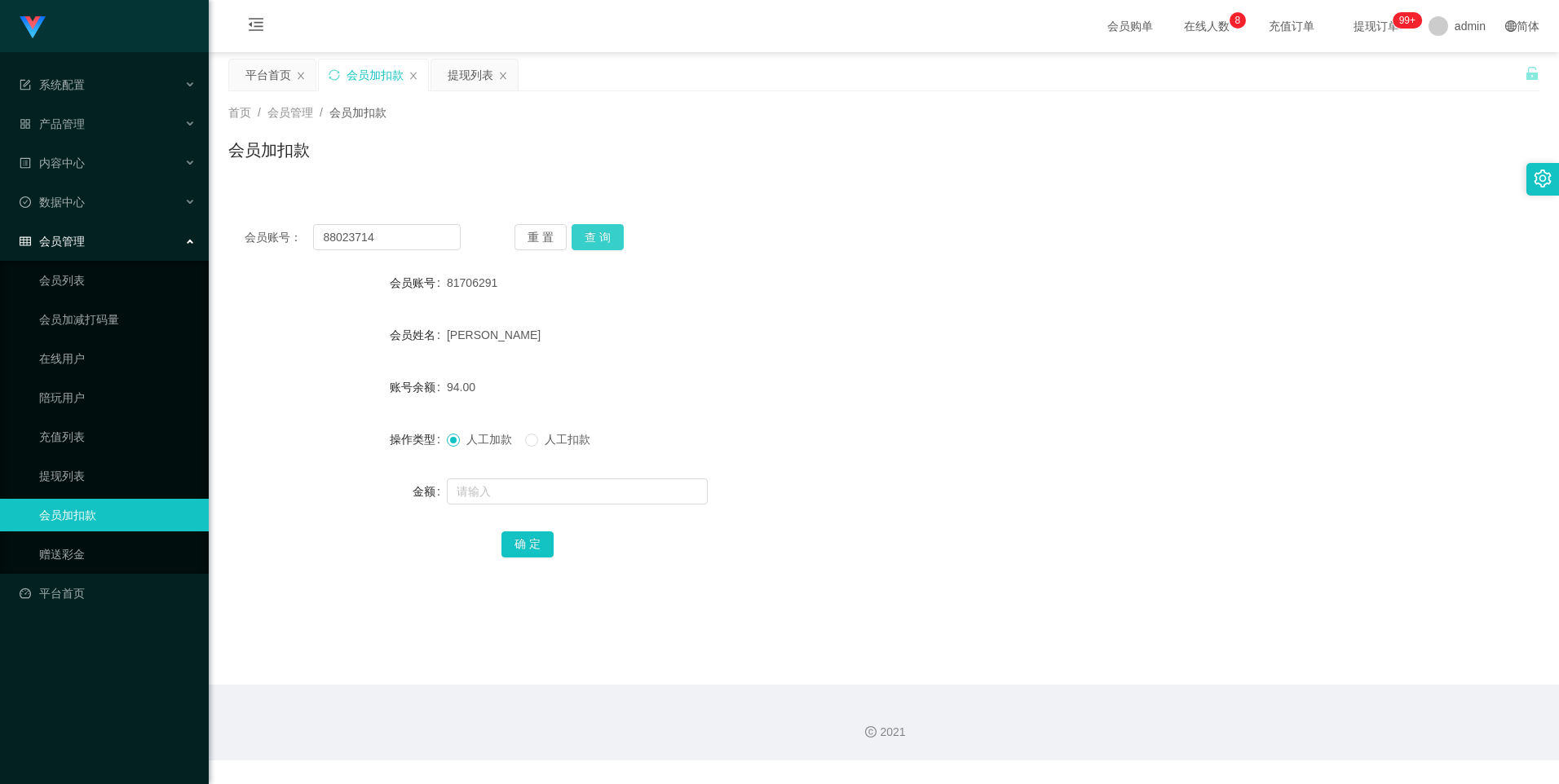
click at [597, 242] on button "查 询" at bounding box center [597, 237] width 52 height 26
click at [96, 478] on link "提现列表" at bounding box center [118, 476] width 156 height 33
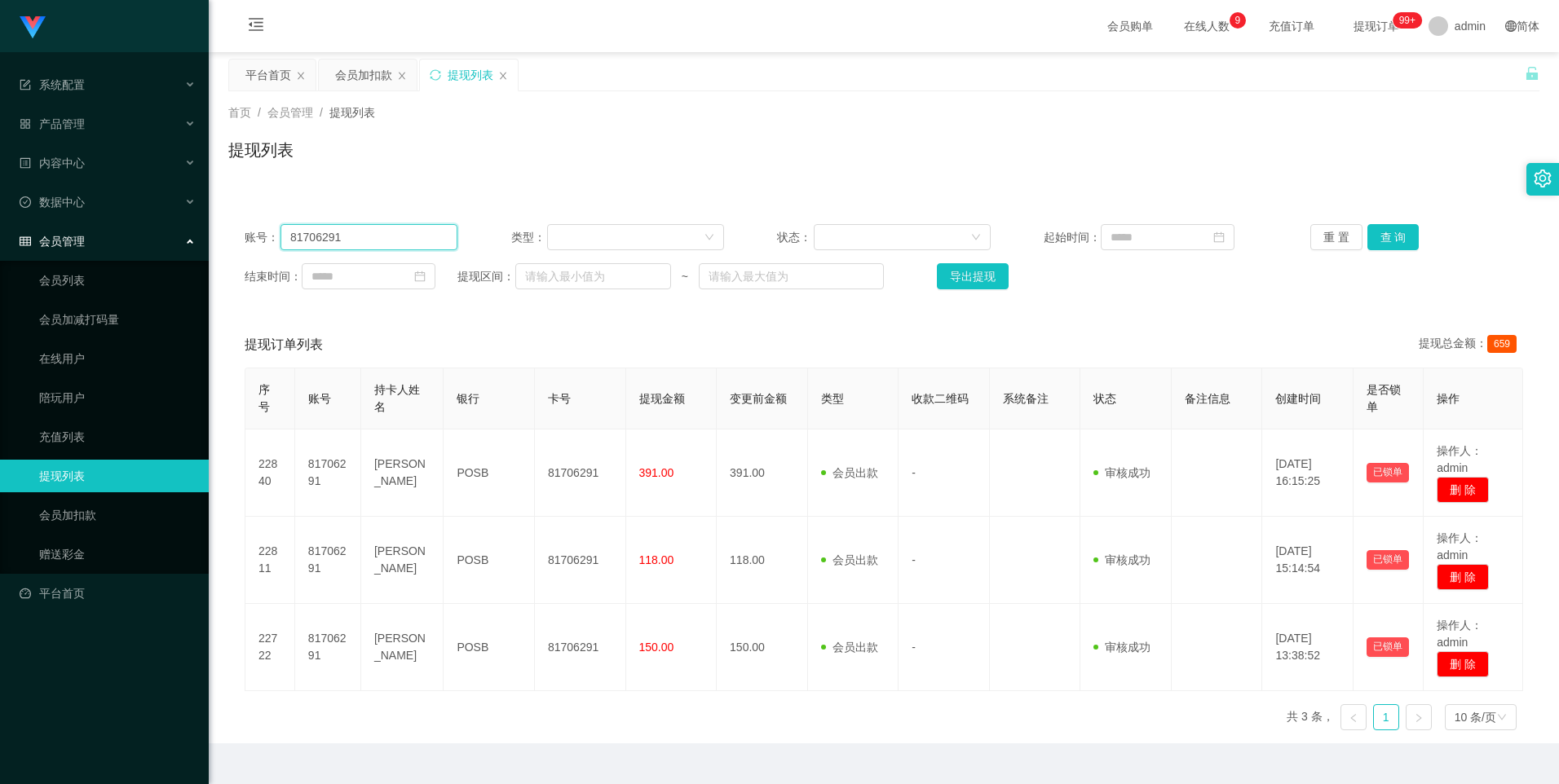
drag, startPoint x: 358, startPoint y: 242, endPoint x: 201, endPoint y: 238, distance: 157.1
click at [201, 238] on section "系统配置 产品管理 内容中心 数据中心 会员管理 会员列表 会员加减打码量 在线用户 陪玩用户 充值列表 提现列表 会员加扣款 赠送彩金 平台首页 保存配置 …" at bounding box center [780, 409] width 1559 height 819
paste input "8023714"
type input "88023714"
click at [1387, 242] on button "查 询" at bounding box center [1393, 237] width 52 height 26
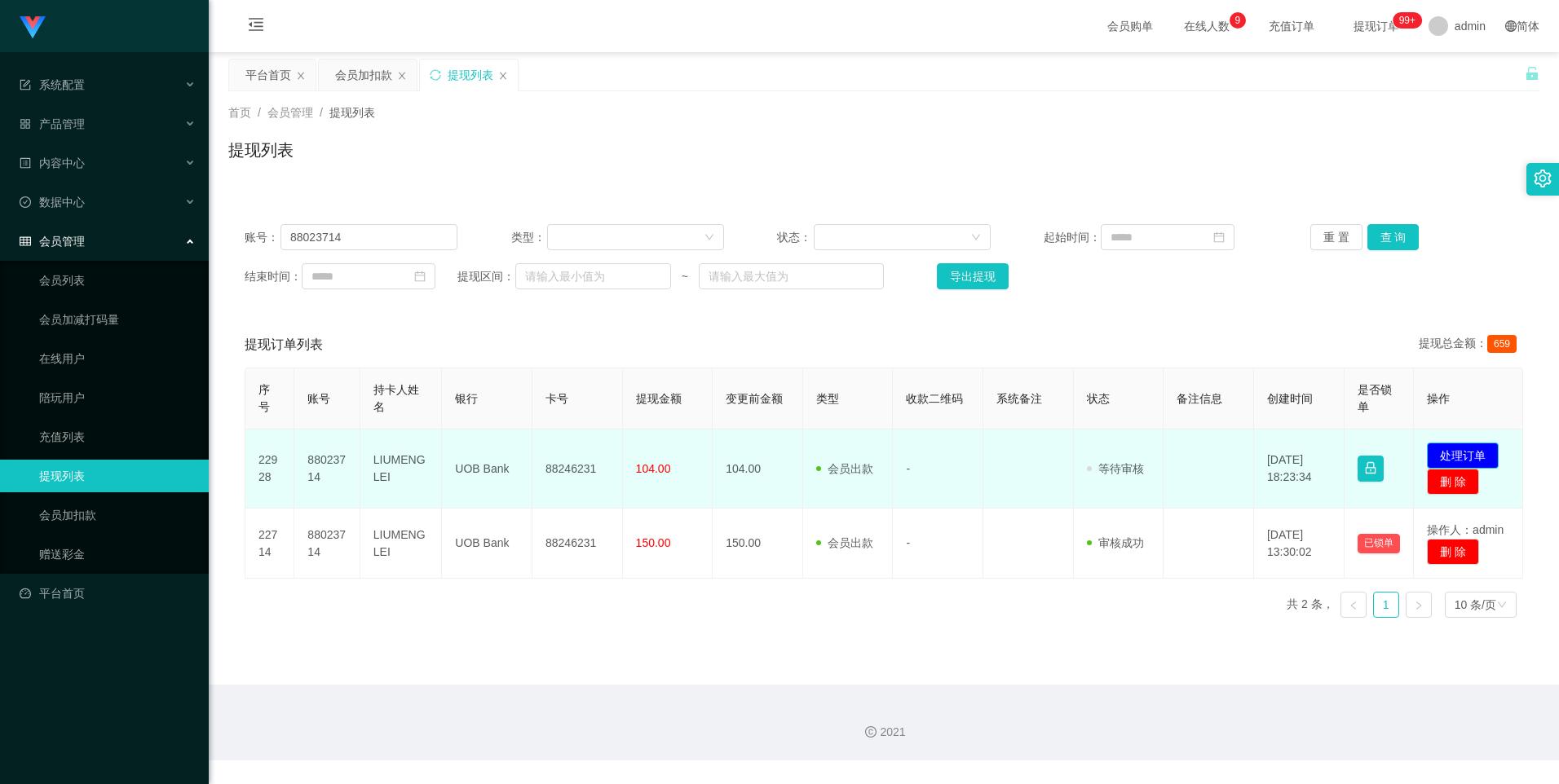
click at [1452, 451] on button "处理订单" at bounding box center [1463, 455] width 72 height 26
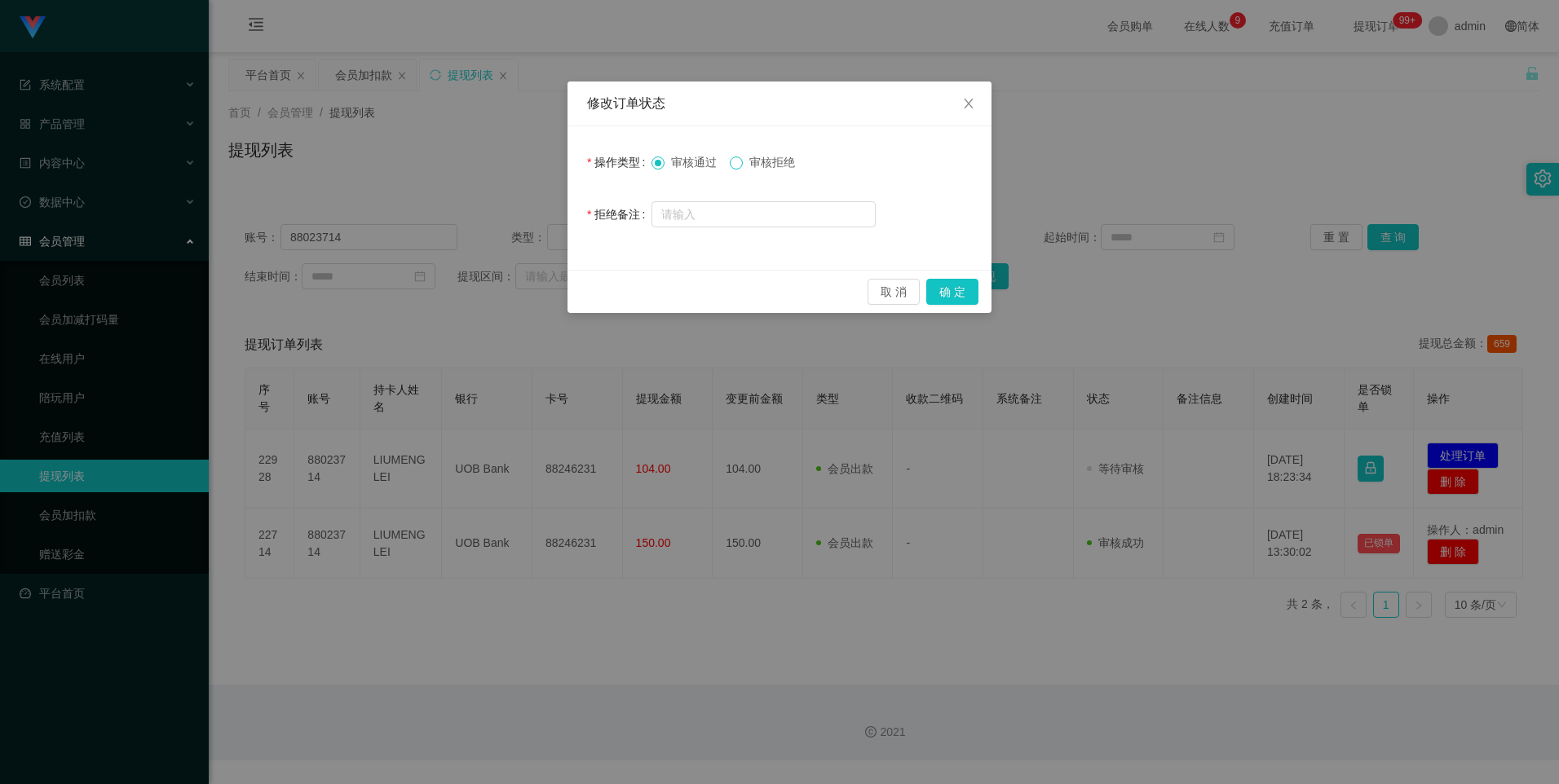
click at [743, 165] on span at bounding box center [736, 162] width 13 height 13
click at [966, 291] on button "确 定" at bounding box center [952, 292] width 52 height 26
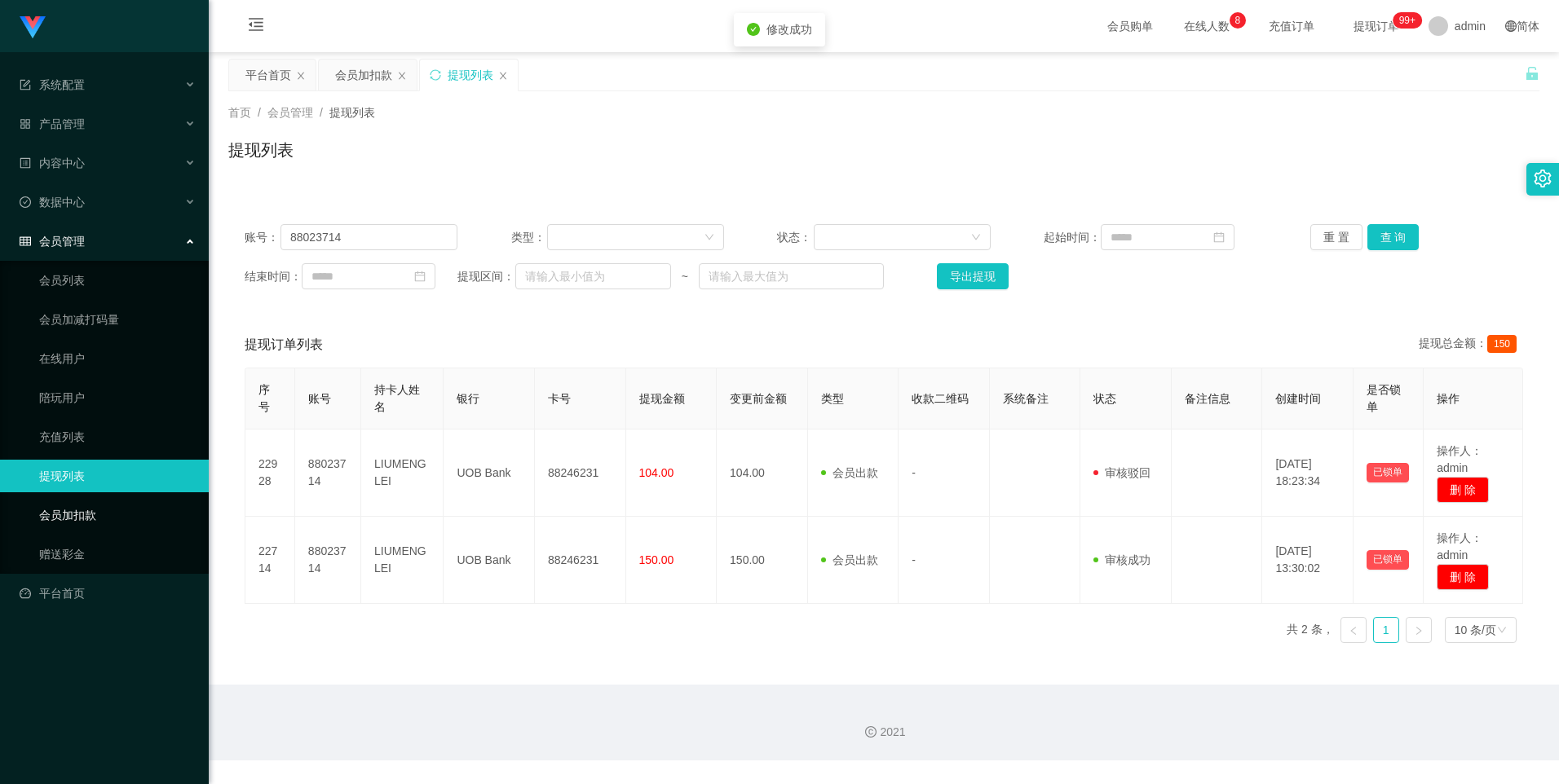
click at [91, 514] on link "会员加扣款" at bounding box center [118, 515] width 156 height 33
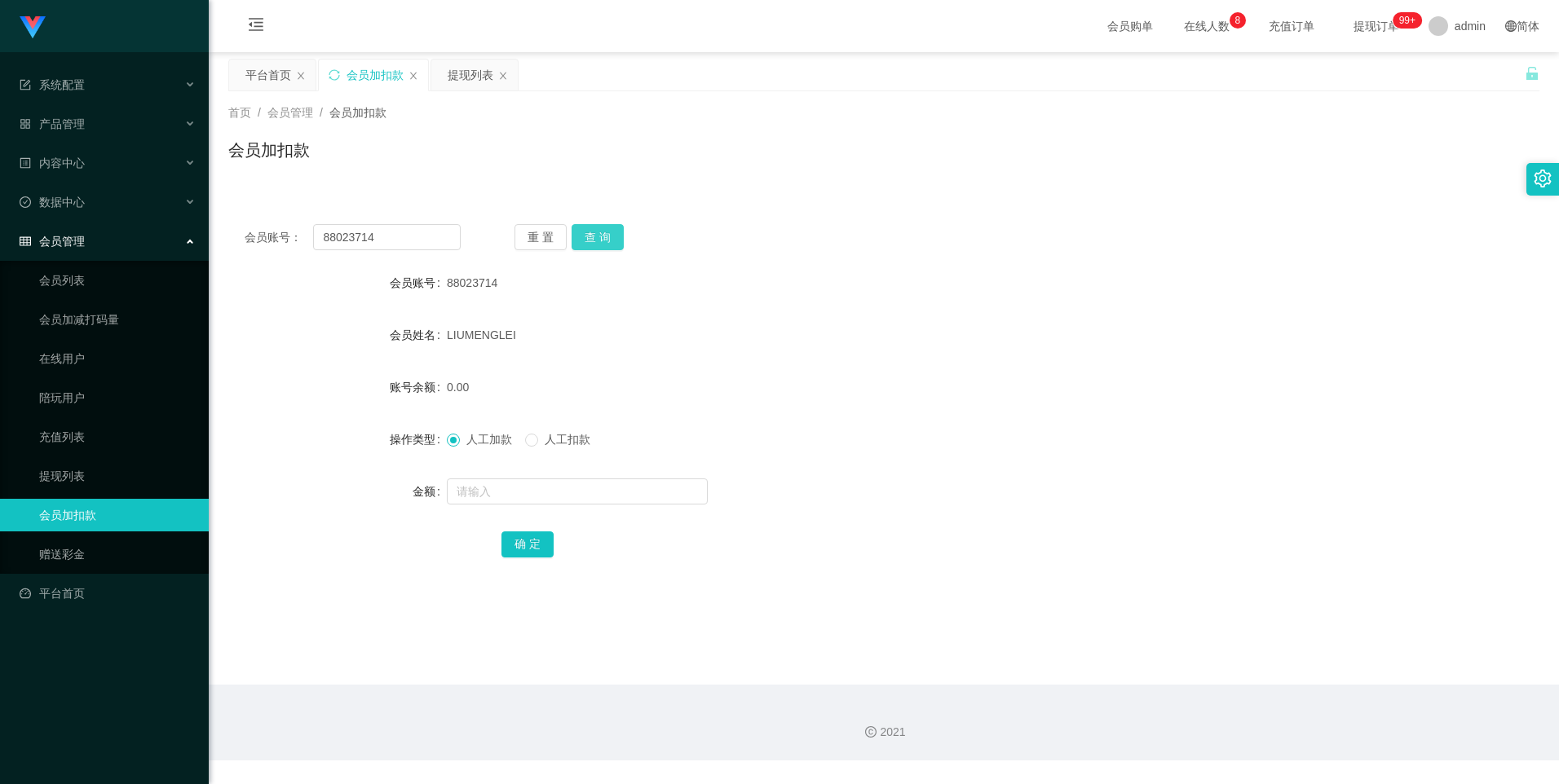
click at [596, 240] on button "查 询" at bounding box center [597, 237] width 52 height 26
click at [518, 490] on input "text" at bounding box center [578, 491] width 261 height 26
type input "8"
click at [530, 549] on button "确 定" at bounding box center [527, 544] width 52 height 26
click at [91, 478] on link "提现列表" at bounding box center [118, 476] width 156 height 33
